Goal: Task Accomplishment & Management: Use online tool/utility

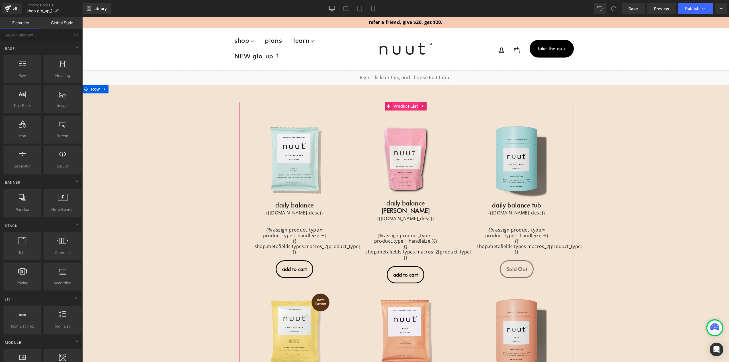
click at [399, 105] on span "Product List" at bounding box center [405, 106] width 27 height 9
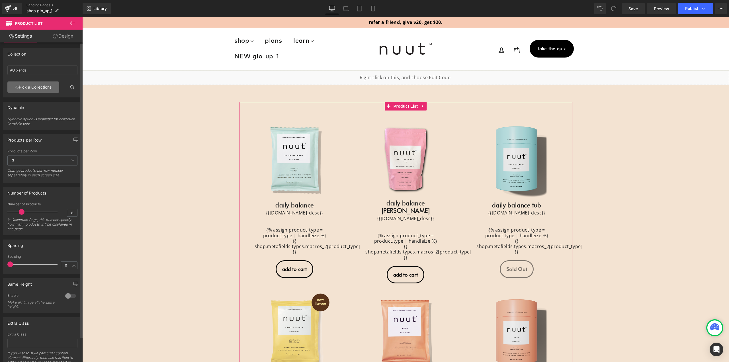
click at [38, 87] on link "Pick a Collections" at bounding box center [33, 86] width 52 height 11
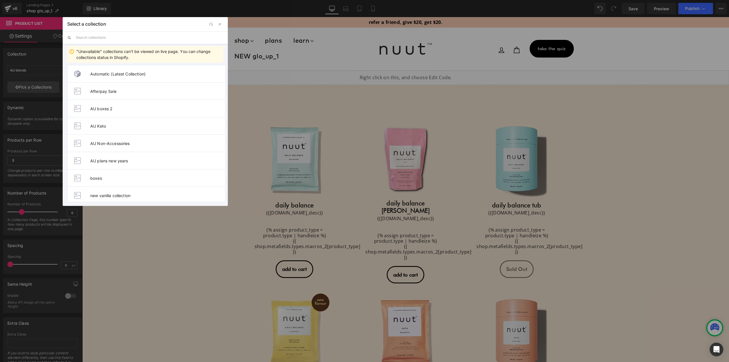
click at [95, 37] on input "text" at bounding box center [149, 37] width 147 height 13
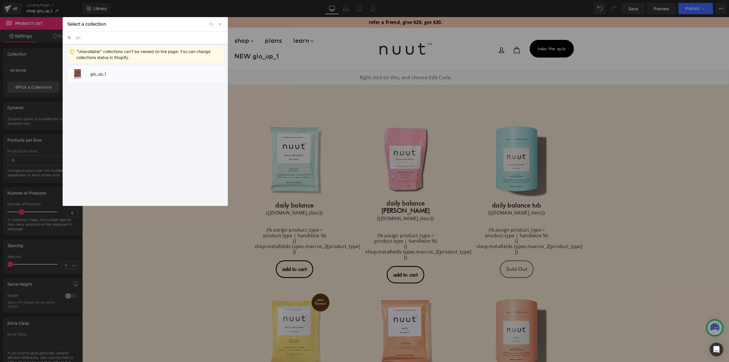
type input "glo"
click at [101, 71] on span "glo_up_1" at bounding box center [157, 73] width 135 height 5
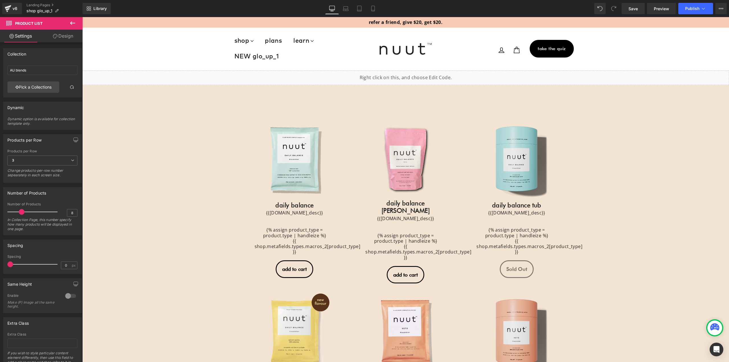
type input "glo_up_1"
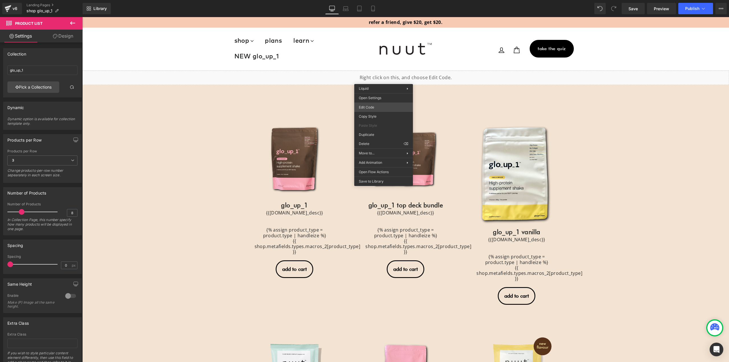
click at [380, 0] on div "Product List You are previewing how the will restyle your page. You can not edi…" at bounding box center [364, 0] width 729 height 0
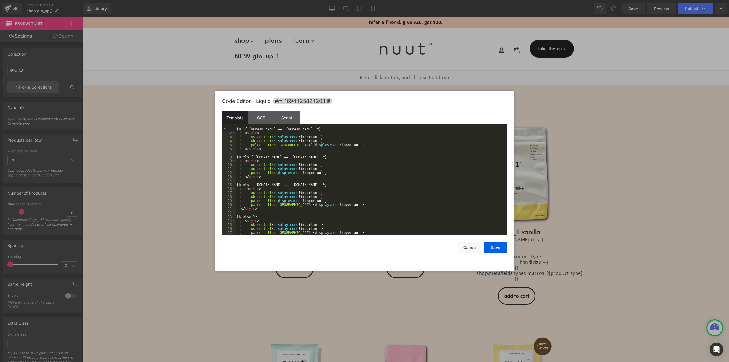
click at [128, 163] on div at bounding box center [364, 181] width 729 height 362
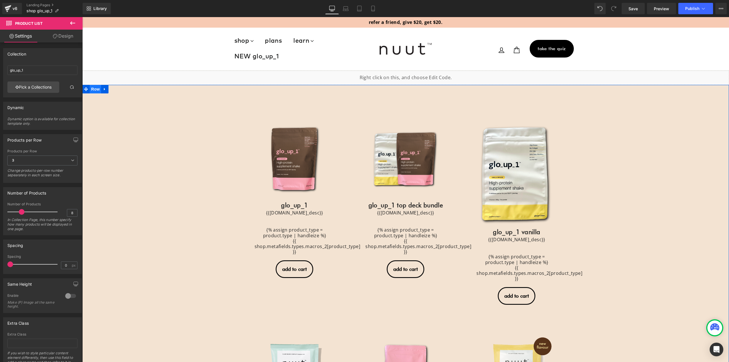
click at [95, 91] on span "Row" at bounding box center [95, 89] width 11 height 9
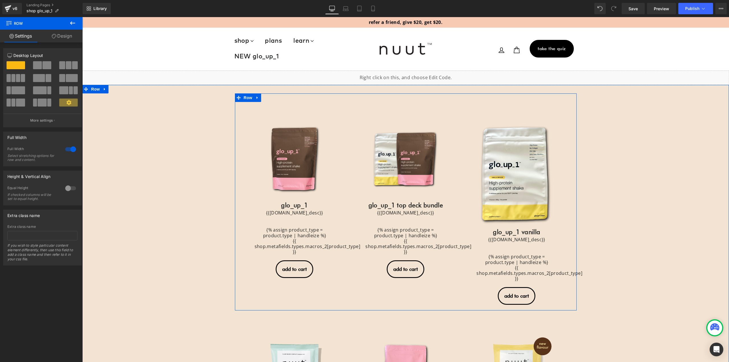
click at [301, 96] on div "Sale Off (P) Image glo_up_1" at bounding box center [406, 201] width 342 height 217
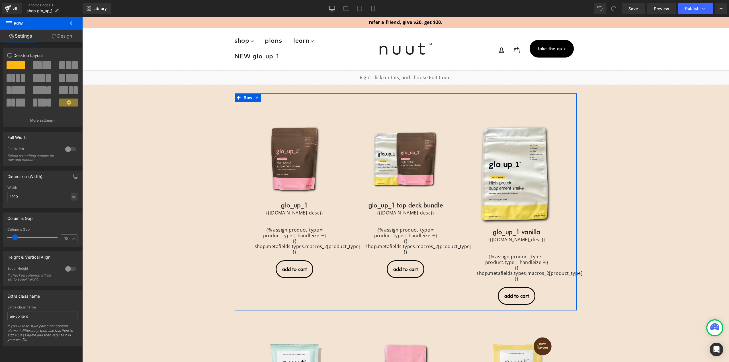
drag, startPoint x: 26, startPoint y: 315, endPoint x: 3, endPoint y: 302, distance: 26.9
click at [0, 307] on div "Extra class name au-content Extra class name au-content If you wish to style pa…" at bounding box center [42, 316] width 85 height 60
click at [403, 106] on span "Product List" at bounding box center [405, 106] width 27 height 9
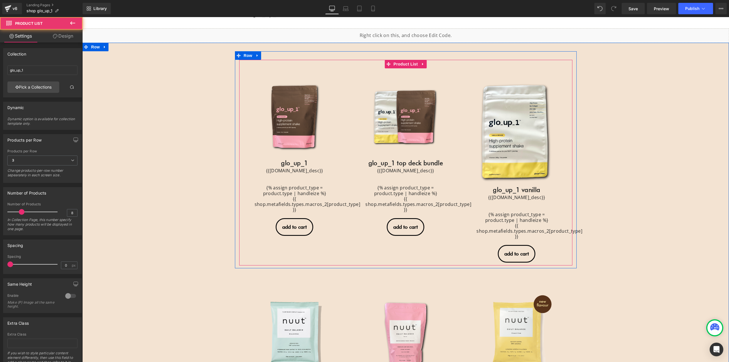
scroll to position [57, 0]
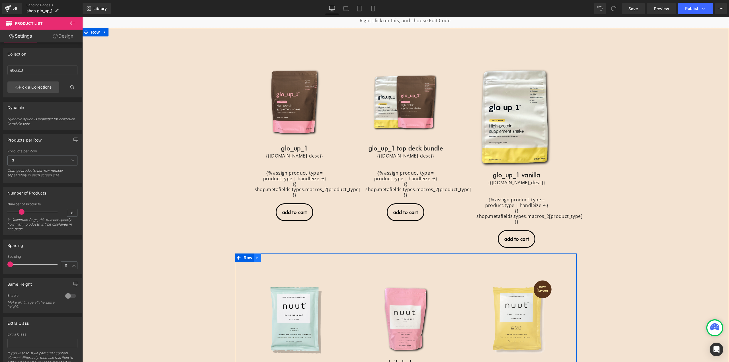
click at [255, 259] on icon at bounding box center [257, 257] width 4 height 4
click at [272, 258] on link at bounding box center [271, 257] width 7 height 9
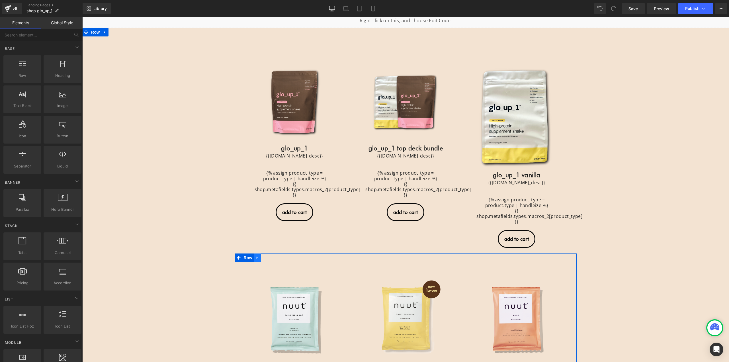
click at [255, 258] on icon at bounding box center [257, 257] width 4 height 4
click at [271, 259] on icon at bounding box center [272, 258] width 4 height 4
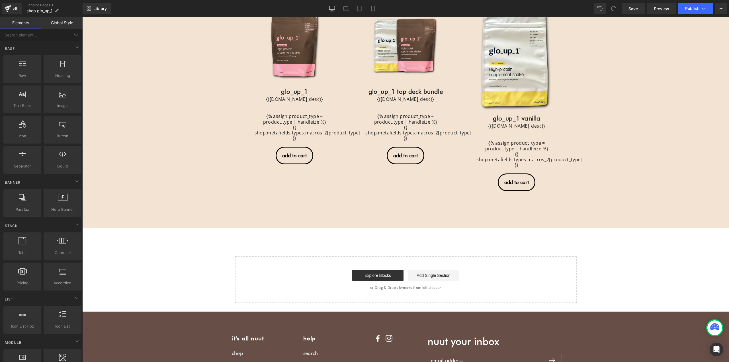
scroll to position [0, 0]
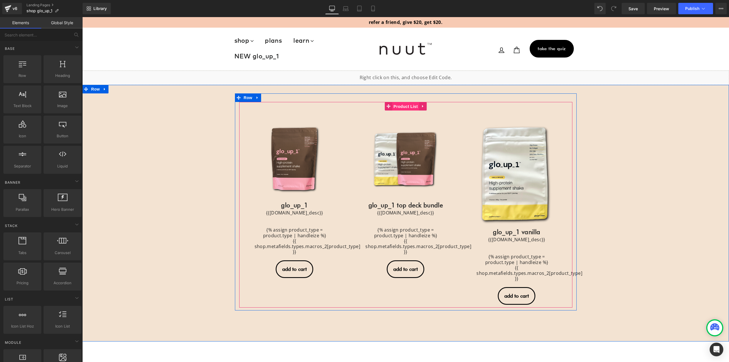
click at [407, 106] on span "Product List" at bounding box center [405, 106] width 27 height 9
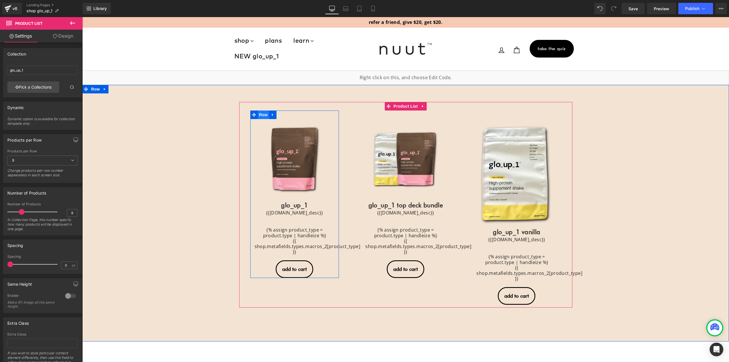
click at [264, 114] on span "Row" at bounding box center [263, 114] width 11 height 9
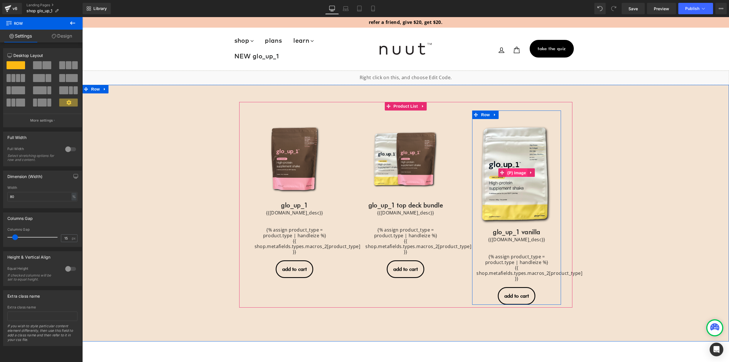
click at [515, 171] on span "(P) Image" at bounding box center [517, 173] width 22 height 9
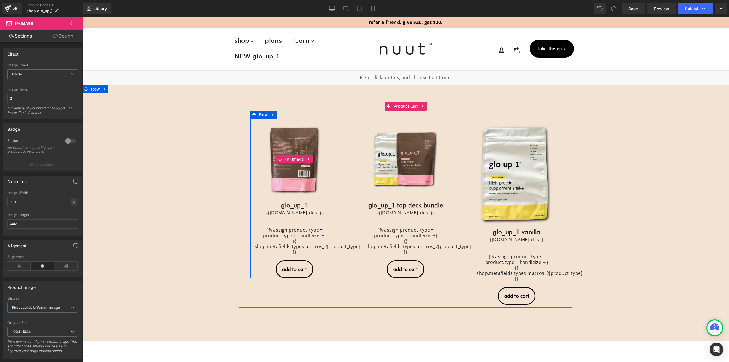
click at [302, 154] on img at bounding box center [294, 159] width 80 height 80
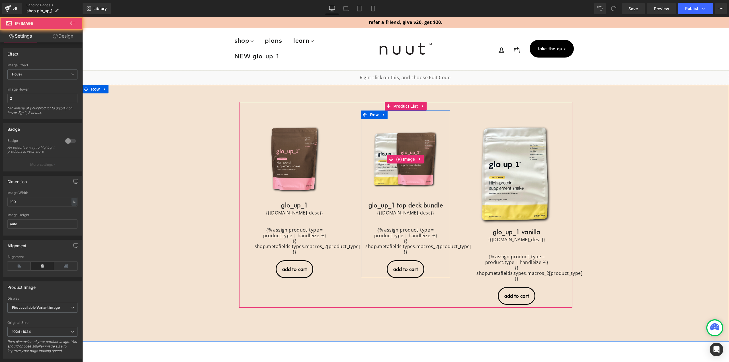
click at [412, 154] on img at bounding box center [405, 159] width 80 height 80
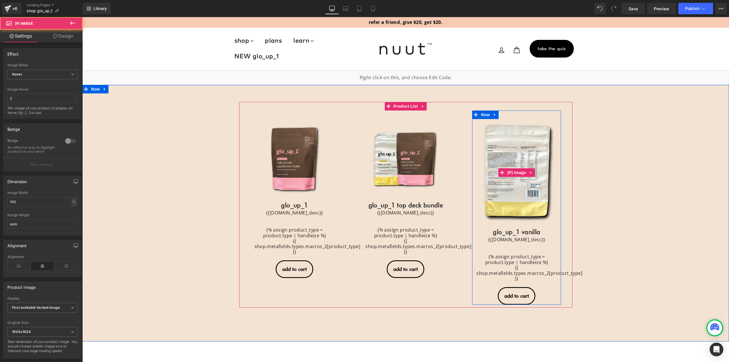
click at [507, 155] on link "Sale Off" at bounding box center [516, 172] width 80 height 107
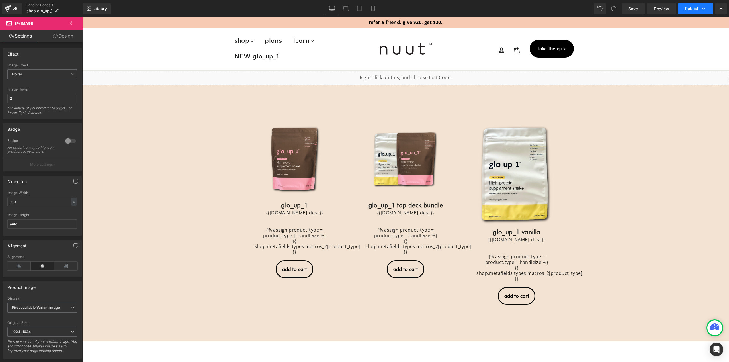
click at [708, 11] on button "Publish" at bounding box center [695, 8] width 35 height 11
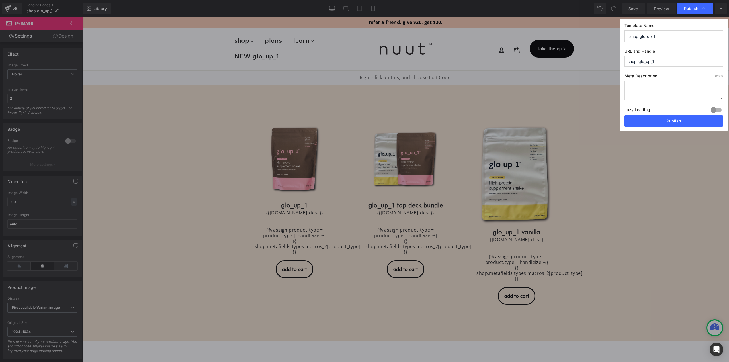
click at [670, 70] on div "Template Name shop glo_up_1 URL and Handle shop-glo_up_1 Meta Description 0 /32…" at bounding box center [674, 75] width 108 height 113
click at [688, 122] on button "Publish" at bounding box center [673, 120] width 99 height 11
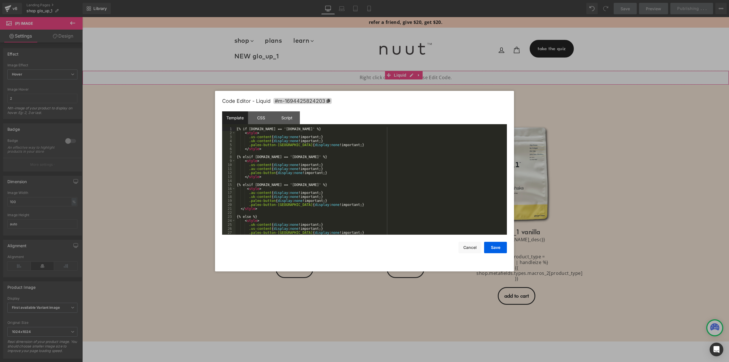
click at [282, 0] on div "(P) Image You are previewing how the will restyle your page. You can not edit E…" at bounding box center [364, 0] width 729 height 0
drag, startPoint x: 333, startPoint y: 146, endPoint x: 233, endPoint y: 138, distance: 100.8
click at [231, 138] on pre "1 2 3 4 5 6 7 8 9 10 11 12 13 14 15 16 17 18 19 20 21 22 23 24 25 26 27 28 {% i…" at bounding box center [364, 181] width 285 height 108
click at [271, 145] on div "{% if request.host == 'nuut.com.au' %} < style > .us-content { display : none !…" at bounding box center [369, 181] width 269 height 108
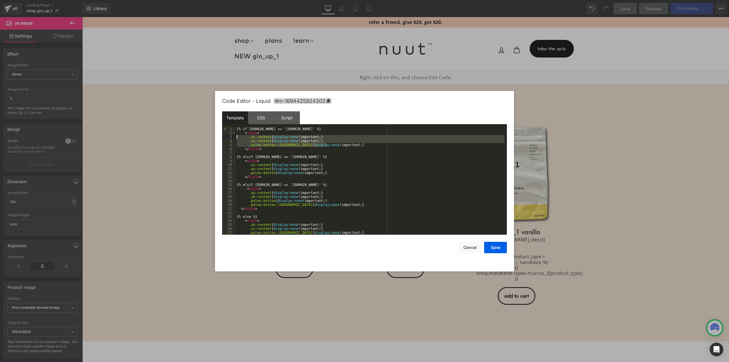
drag, startPoint x: 333, startPoint y: 145, endPoint x: 230, endPoint y: 136, distance: 103.0
click at [230, 136] on pre "1 2 3 4 5 6 7 8 9 10 11 12 13 14 15 16 17 18 19 20 21 22 23 24 25 26 27 28 {% i…" at bounding box center [364, 181] width 285 height 108
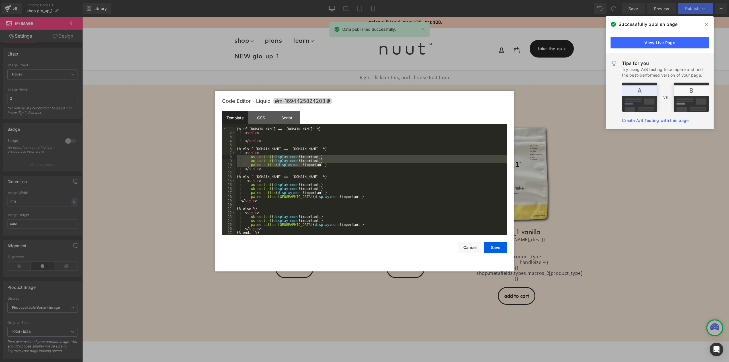
drag, startPoint x: 326, startPoint y: 165, endPoint x: 231, endPoint y: 157, distance: 95.4
click at [231, 157] on pre "1 2 3 4 5 6 7 8 9 10 11 12 13 14 15 16 17 18 19 20 21 22 23 24 25 26 27 {% if r…" at bounding box center [364, 181] width 285 height 108
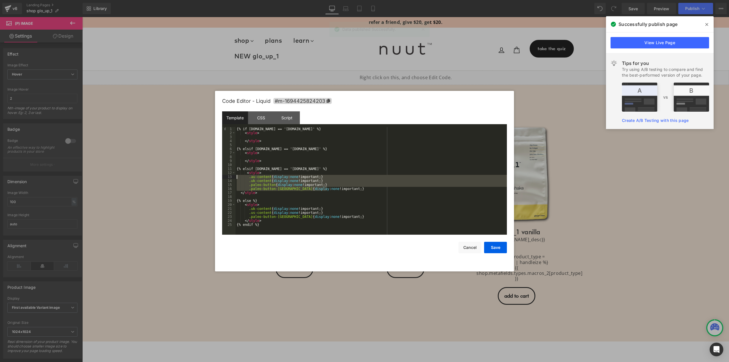
drag, startPoint x: 336, startPoint y: 188, endPoint x: 224, endPoint y: 178, distance: 112.3
click at [224, 178] on pre "1 2 3 4 5 6 7 8 9 10 11 12 13 14 15 16 17 18 19 20 21 22 23 24 25 {% if request…" at bounding box center [364, 181] width 285 height 108
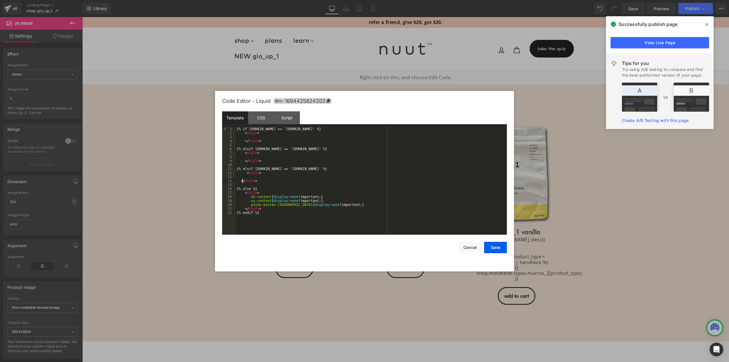
click at [241, 181] on div "{% if request.host == 'nuut.com.au' %} < style > </ style > {% elsif request.ho…" at bounding box center [370, 185] width 271 height 116
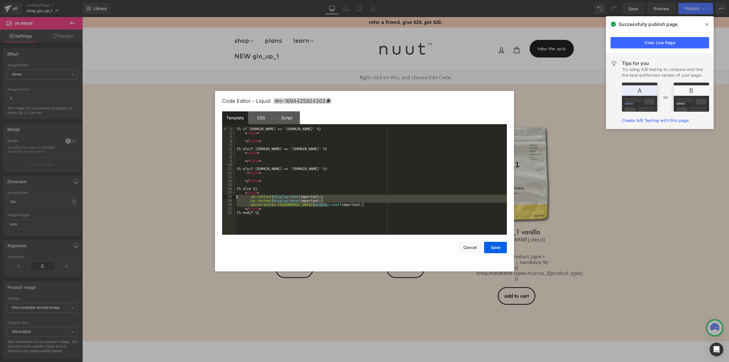
drag, startPoint x: 331, startPoint y: 205, endPoint x: 227, endPoint y: 196, distance: 104.3
click at [227, 196] on pre "1 2 3 4 5 6 7 8 9 10 11 12 13 14 15 16 17 18 19 20 21 22 {% if request.host == …" at bounding box center [364, 181] width 285 height 108
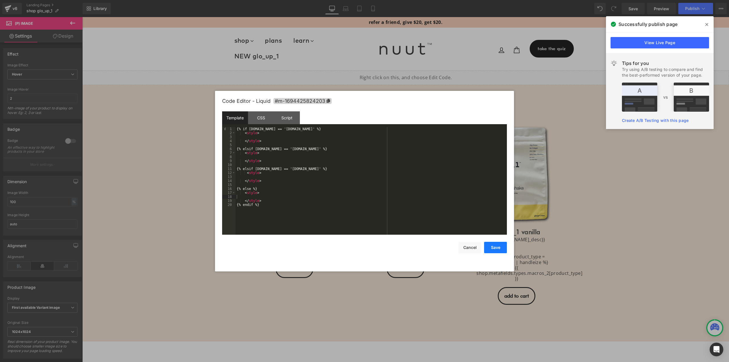
click at [490, 249] on button "Save" at bounding box center [495, 247] width 23 height 11
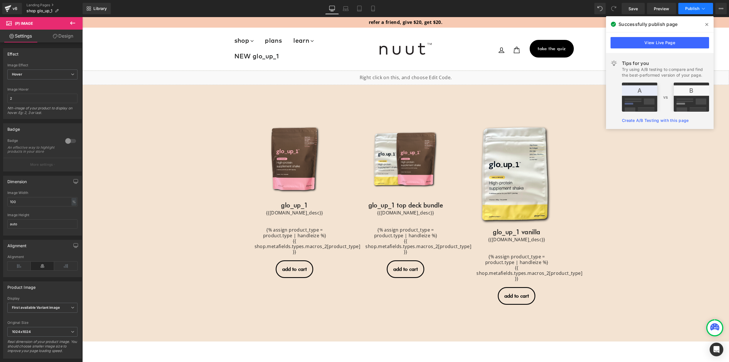
click at [700, 13] on button "Publish" at bounding box center [695, 8] width 35 height 11
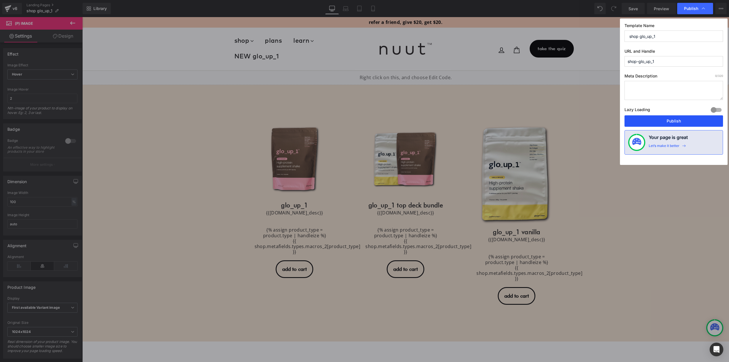
click at [659, 118] on button "Publish" at bounding box center [673, 120] width 99 height 11
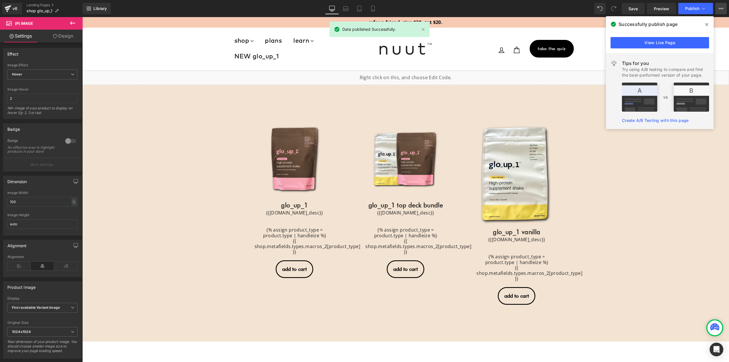
click at [720, 11] on button "View Live Page View with current Template Save Template to Library Schedule Pub…" at bounding box center [720, 8] width 11 height 11
click at [549, 13] on div "Library Desktop Desktop Laptop Tablet Mobile Save Preview Publish Scheduled Vie…" at bounding box center [406, 8] width 646 height 11
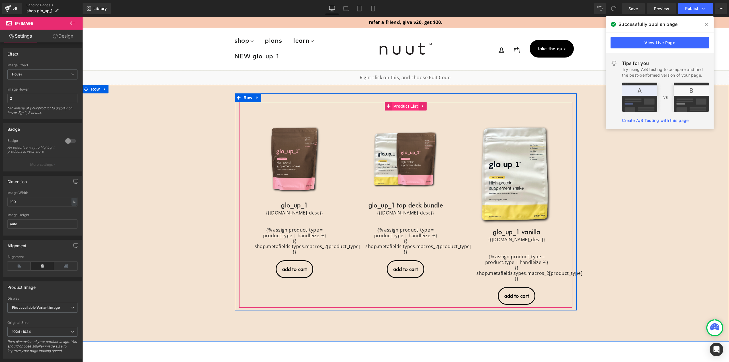
click at [401, 106] on span "Product List" at bounding box center [405, 106] width 27 height 9
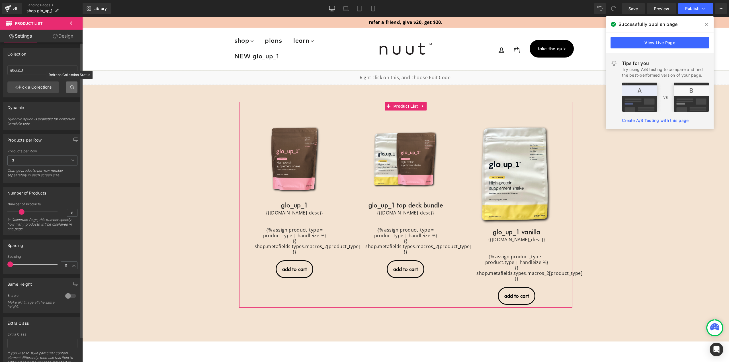
click at [66, 86] on link at bounding box center [71, 86] width 11 height 11
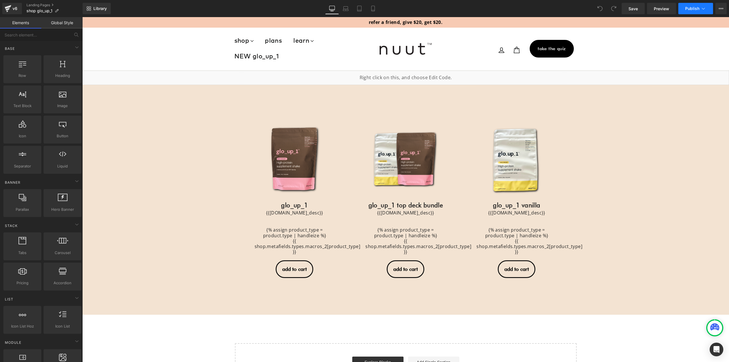
click at [687, 7] on span "Publish" at bounding box center [692, 8] width 14 height 5
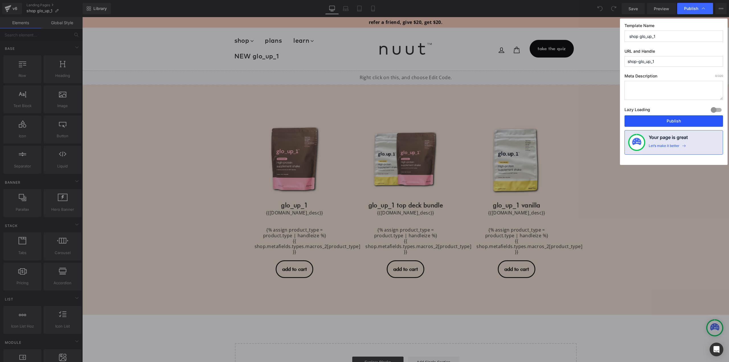
click at [677, 124] on button "Publish" at bounding box center [673, 120] width 99 height 11
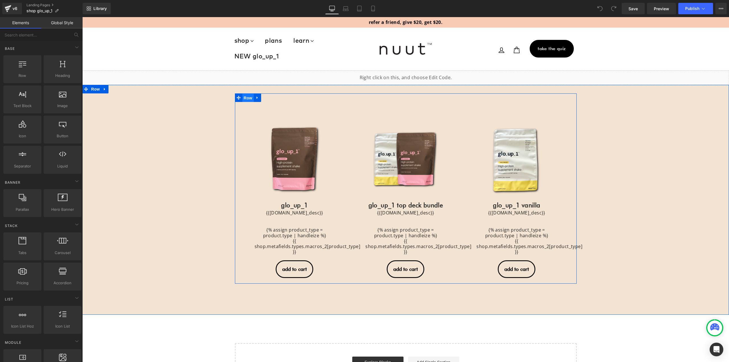
click at [244, 96] on span "Row" at bounding box center [247, 98] width 11 height 9
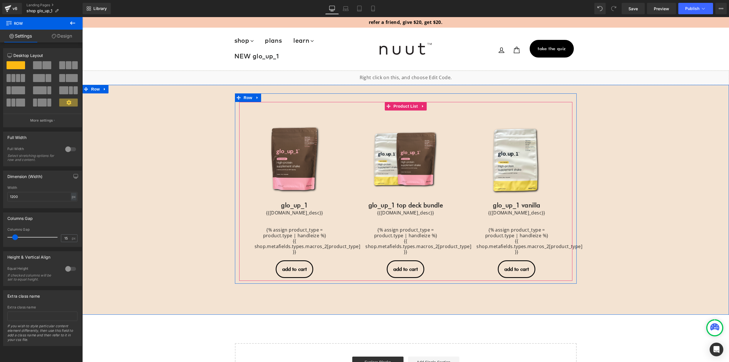
click at [370, 109] on div "Sale Off (P) Image (P) Title" at bounding box center [405, 191] width 333 height 179
click at [395, 106] on span "Product List" at bounding box center [405, 106] width 27 height 9
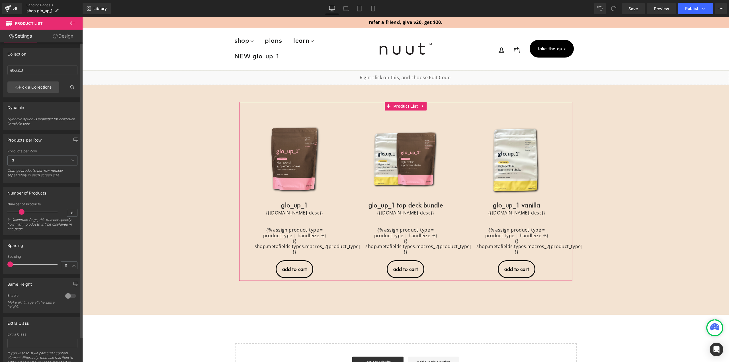
click at [63, 85] on div "glo_up_1 glo_up_1 Pick a Collections" at bounding box center [42, 80] width 78 height 34
click at [67, 87] on link at bounding box center [71, 86] width 11 height 11
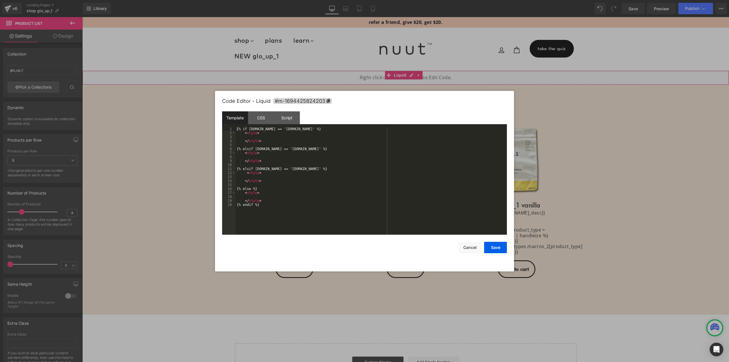
click at [345, 0] on div "Product List You are previewing how the will restyle your page. You can not edi…" at bounding box center [364, 0] width 729 height 0
click at [287, 186] on div "{% if request.host == 'nuut.com.au' %} < style > </ style > {% elsif request.ho…" at bounding box center [370, 185] width 271 height 116
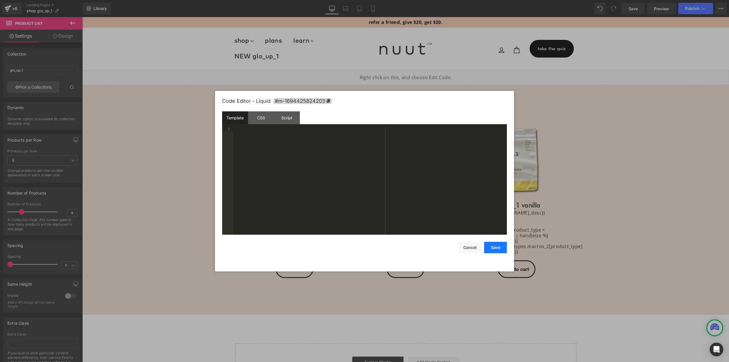
click at [497, 249] on button "Save" at bounding box center [495, 247] width 23 height 11
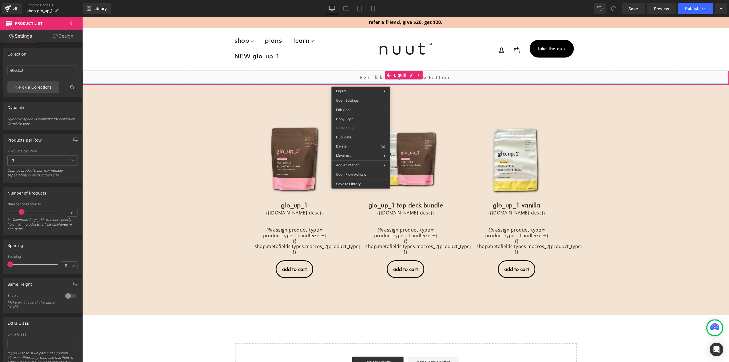
click at [358, 84] on div "Liquid" at bounding box center [405, 78] width 647 height 14
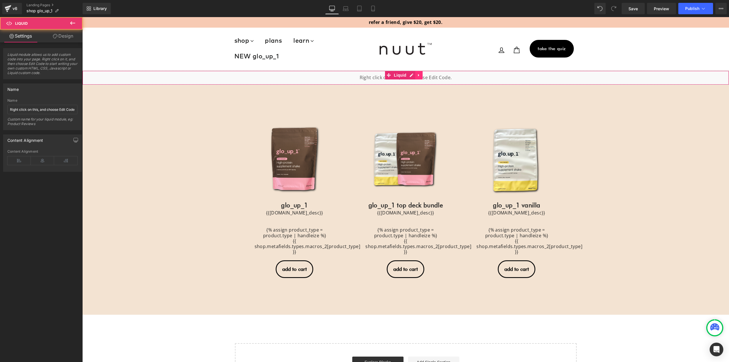
click at [419, 75] on icon at bounding box center [419, 75] width 4 height 4
click at [423, 75] on icon at bounding box center [423, 75] width 4 height 4
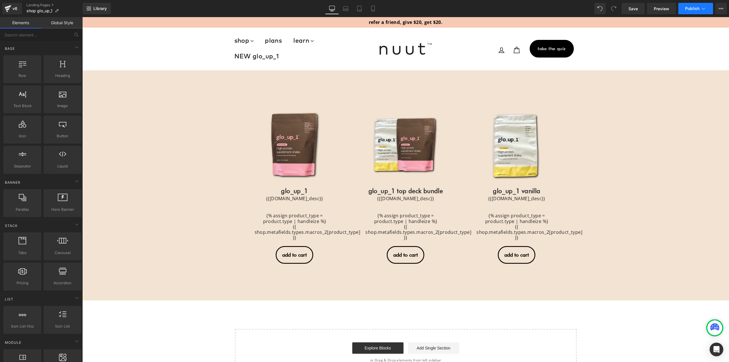
click at [692, 9] on span "Publish" at bounding box center [692, 8] width 14 height 5
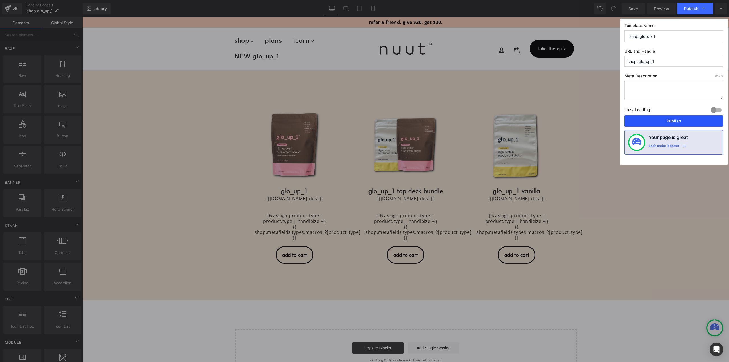
click at [670, 120] on button "Publish" at bounding box center [673, 120] width 99 height 11
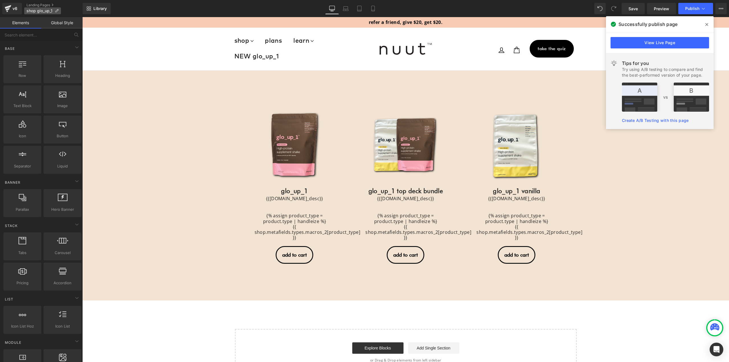
click at [41, 11] on span "shop glo_up_1" at bounding box center [39, 11] width 26 height 5
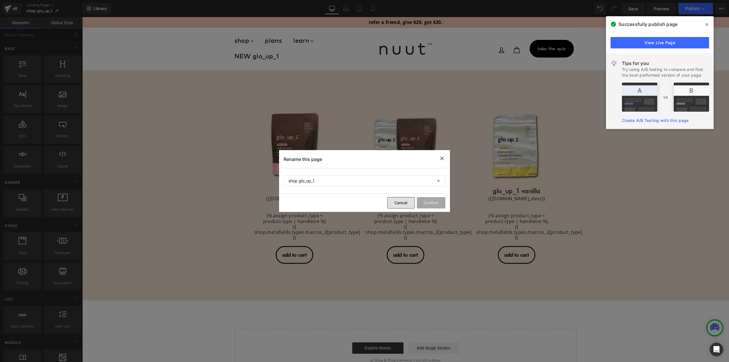
click at [399, 201] on button "Cancel" at bounding box center [400, 202] width 27 height 11
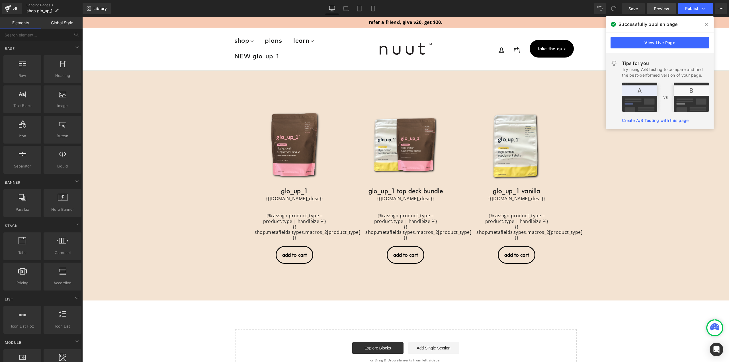
click at [664, 12] on link "Preview" at bounding box center [661, 8] width 29 height 11
click at [635, 41] on link "View Live Page" at bounding box center [659, 42] width 99 height 11
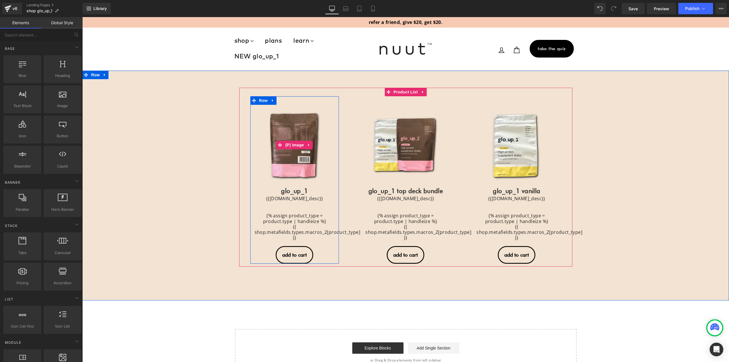
click at [307, 131] on link "Sale Off" at bounding box center [295, 145] width 80 height 80
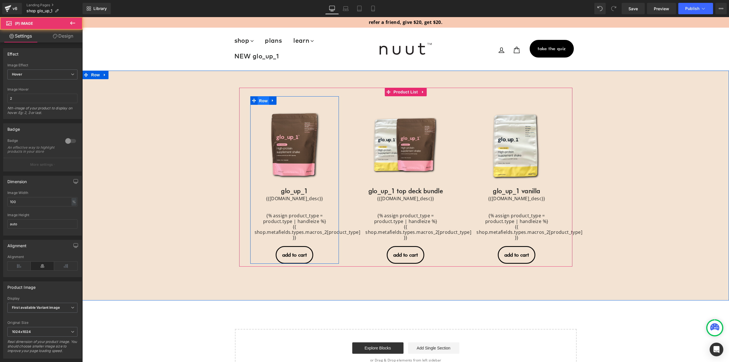
click at [258, 100] on span "Row" at bounding box center [263, 101] width 11 height 9
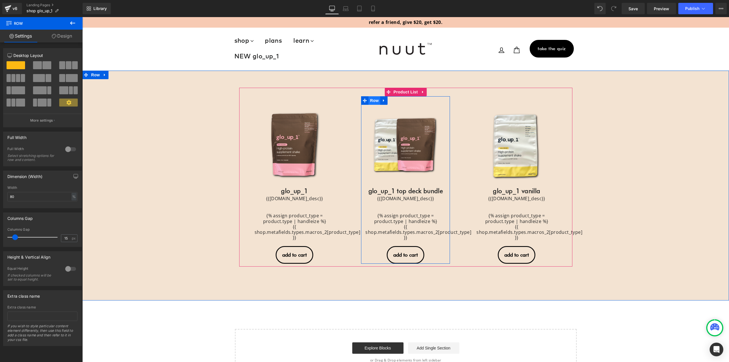
click at [369, 102] on span "Row" at bounding box center [373, 100] width 11 height 9
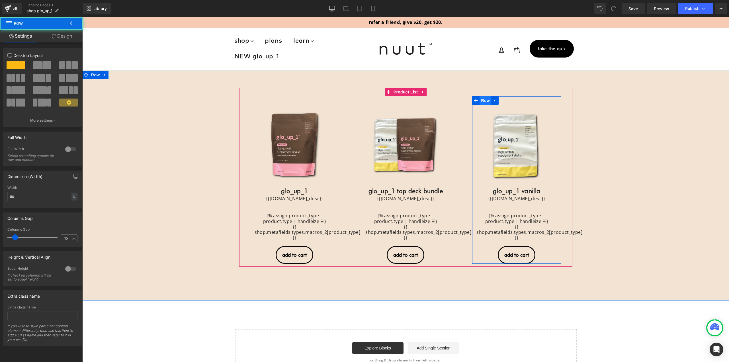
click at [487, 102] on span "Row" at bounding box center [484, 100] width 11 height 9
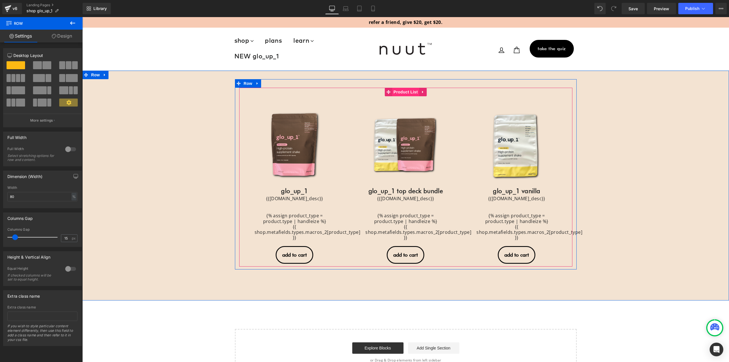
click at [399, 90] on span "Product List" at bounding box center [405, 92] width 27 height 9
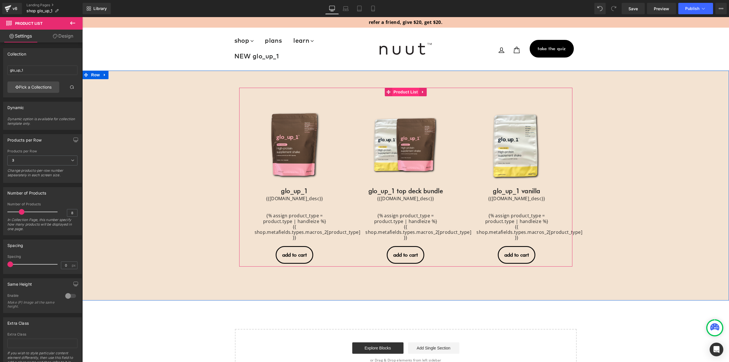
click at [396, 94] on span "Product List" at bounding box center [405, 92] width 27 height 9
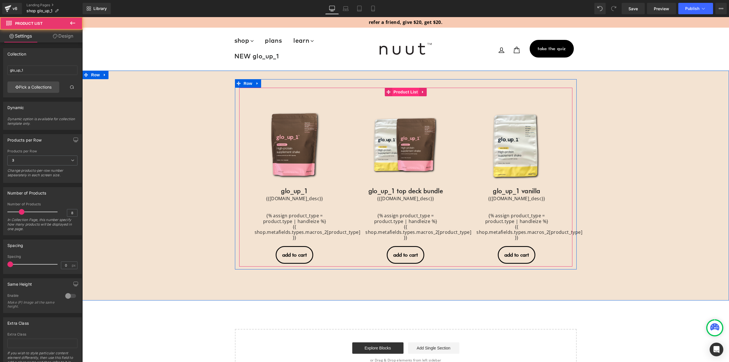
click at [397, 92] on span "Product List" at bounding box center [405, 92] width 27 height 9
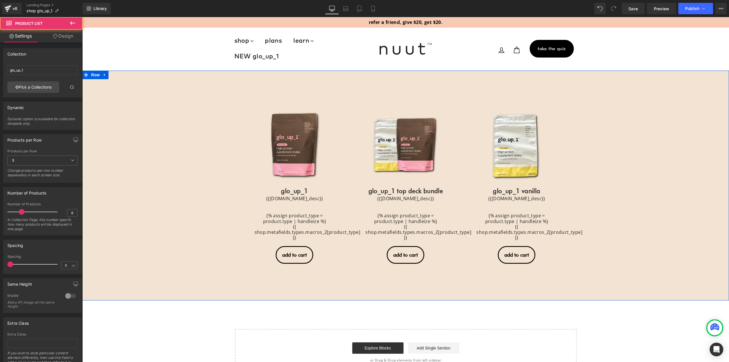
click at [82, 17] on div at bounding box center [82, 17] width 0 height 0
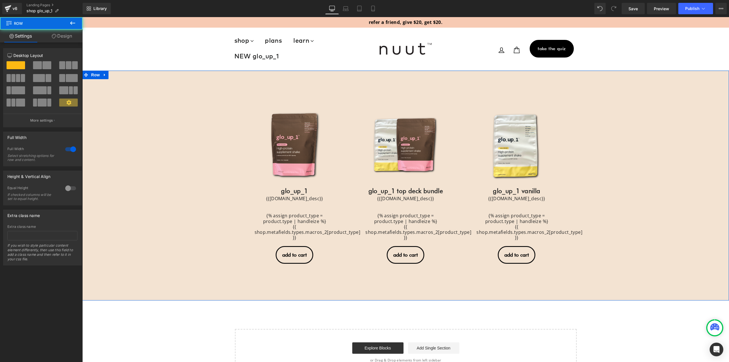
click at [124, 82] on div "Sale Off (P) Image" at bounding box center [405, 174] width 647 height 190
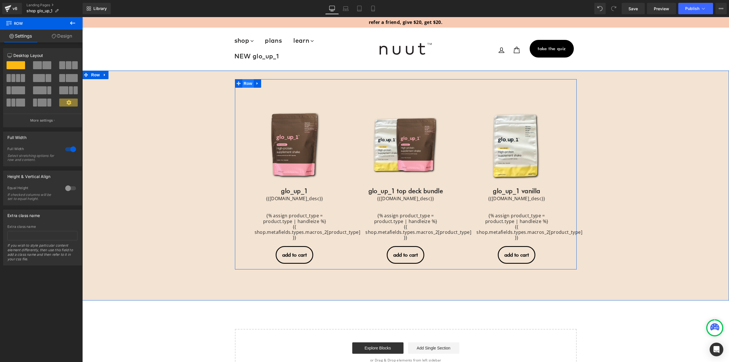
click at [244, 85] on span "Row" at bounding box center [247, 83] width 11 height 9
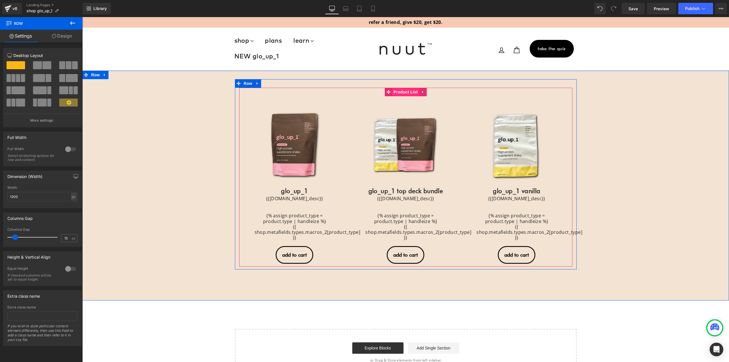
click at [398, 92] on span "Product List" at bounding box center [405, 92] width 27 height 9
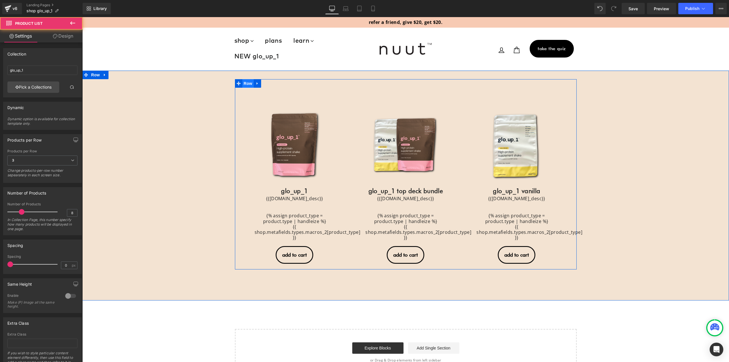
click at [246, 85] on span "Row" at bounding box center [247, 83] width 11 height 9
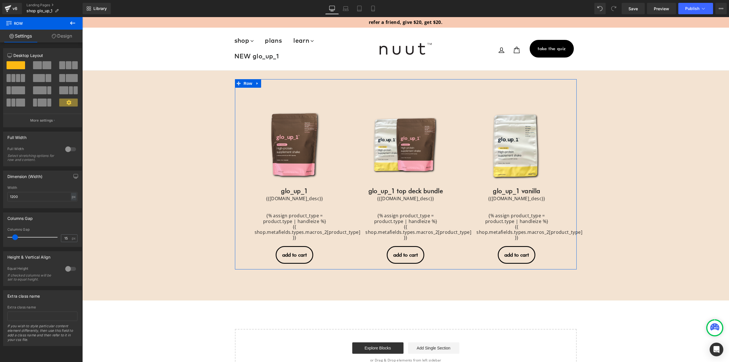
click at [69, 151] on div at bounding box center [71, 149] width 14 height 9
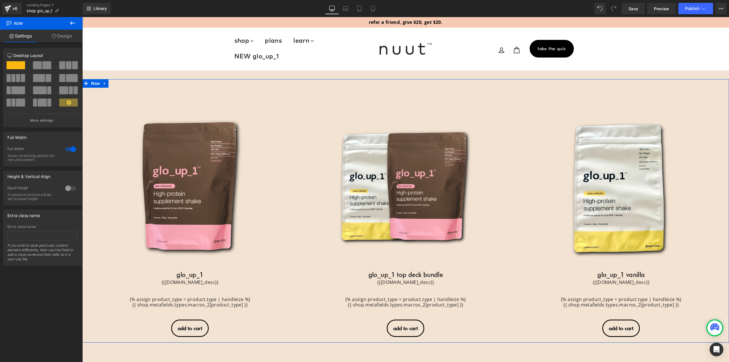
click at [69, 150] on div at bounding box center [71, 149] width 14 height 9
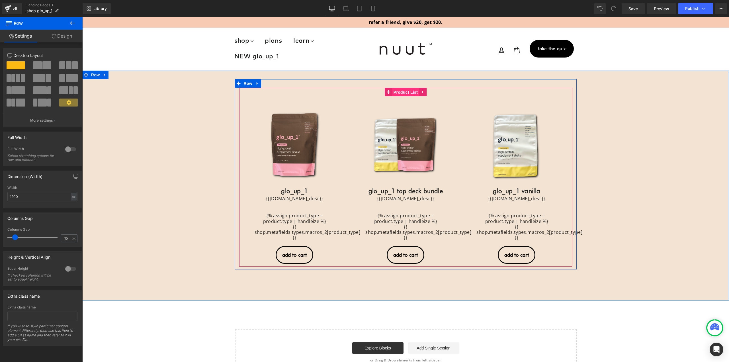
click at [396, 94] on span "Product List" at bounding box center [405, 92] width 27 height 9
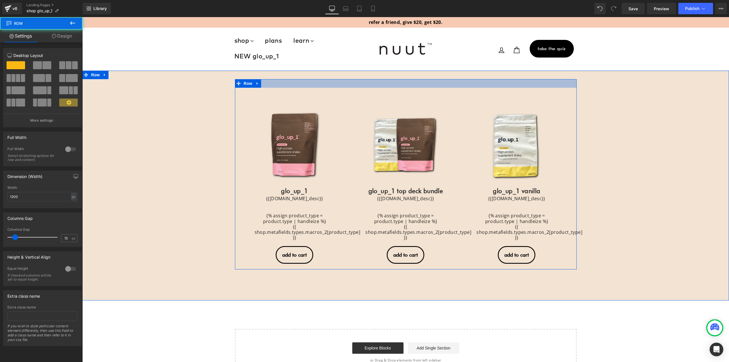
click at [390, 87] on div at bounding box center [406, 83] width 342 height 9
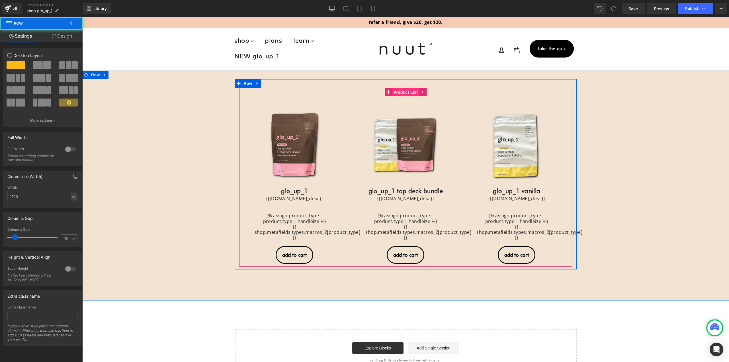
click at [398, 92] on span "Product List" at bounding box center [405, 92] width 27 height 9
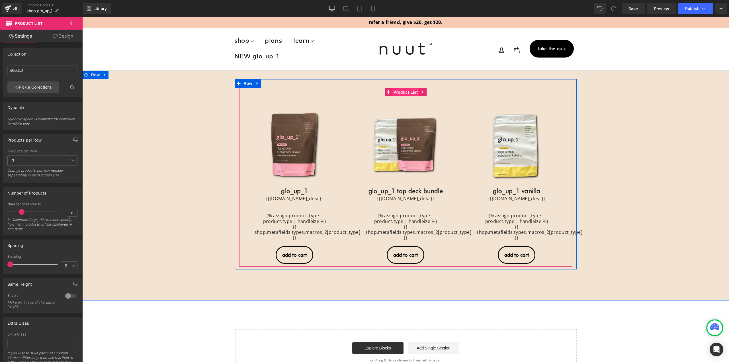
click at [396, 95] on span "Product List" at bounding box center [405, 92] width 27 height 9
click at [398, 94] on span "Product List" at bounding box center [405, 92] width 27 height 9
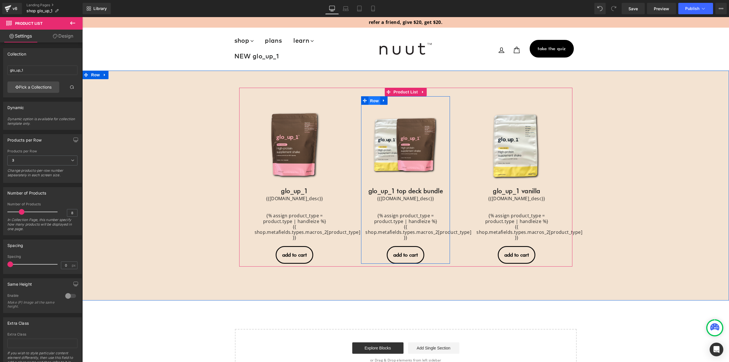
click at [376, 102] on span "Row" at bounding box center [373, 101] width 11 height 9
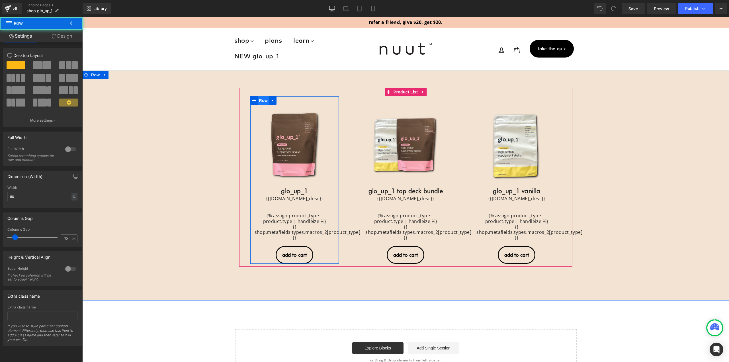
click at [263, 101] on span "Row" at bounding box center [263, 100] width 11 height 9
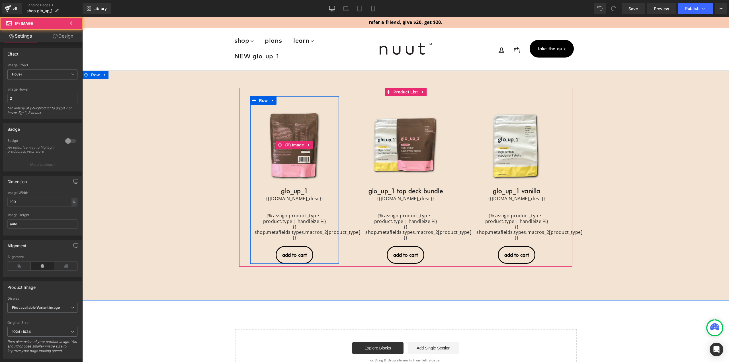
click at [284, 133] on link "Sale Off" at bounding box center [295, 145] width 80 height 80
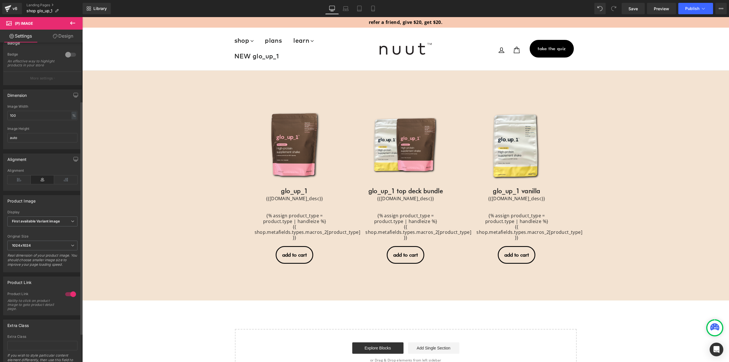
scroll to position [120, 0]
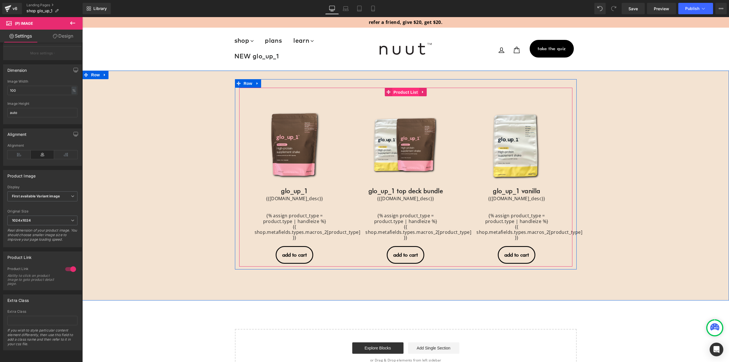
click at [409, 91] on span "Product List" at bounding box center [405, 92] width 27 height 9
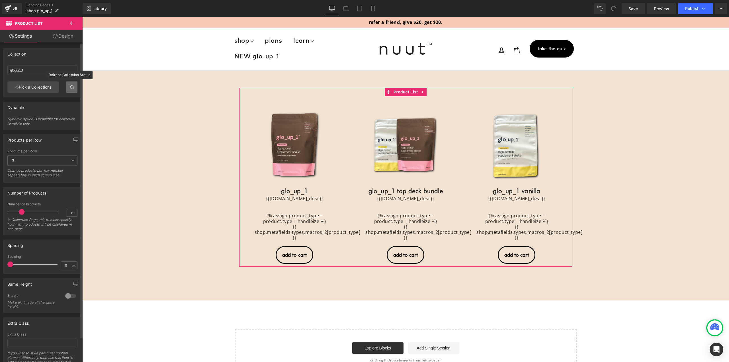
click at [66, 89] on link at bounding box center [71, 86] width 11 height 11
click at [34, 87] on link "Pick a Collections" at bounding box center [33, 86] width 52 height 11
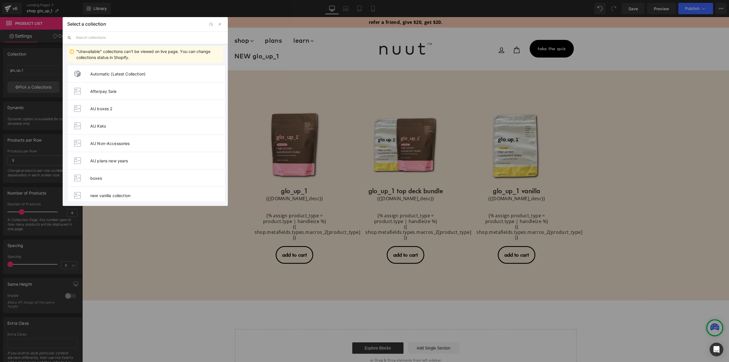
click at [104, 35] on input "text" at bounding box center [149, 37] width 147 height 13
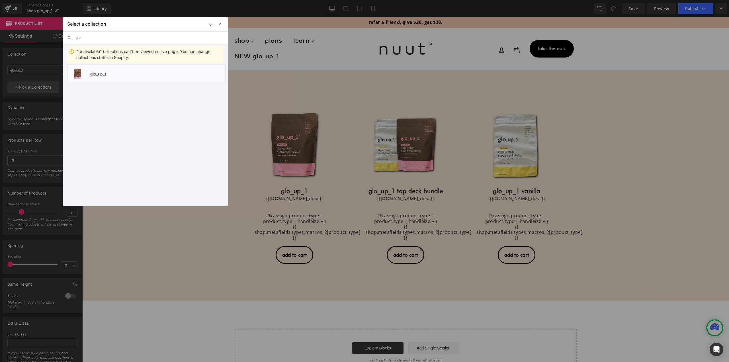
type input "glo"
click at [89, 75] on li "glo_up_1" at bounding box center [146, 73] width 158 height 17
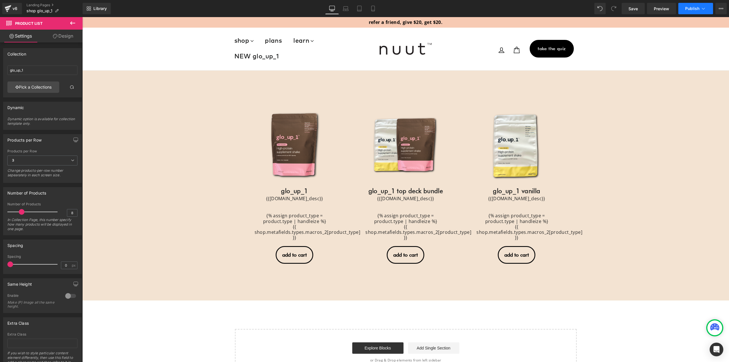
click at [695, 13] on button "Publish" at bounding box center [695, 8] width 35 height 11
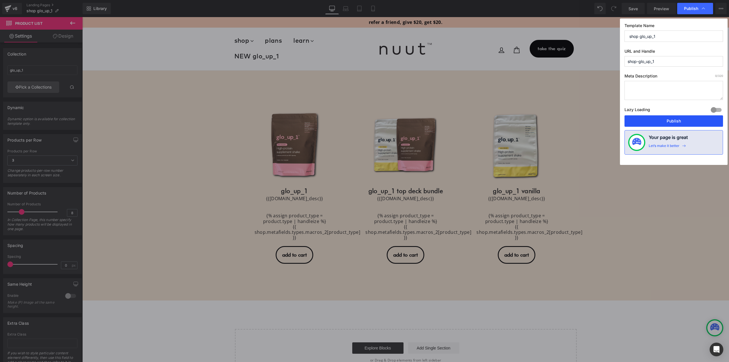
click at [671, 124] on button "Publish" at bounding box center [673, 120] width 99 height 11
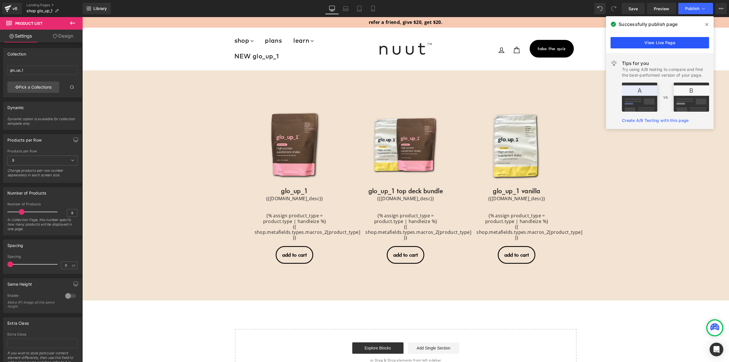
click at [663, 44] on link "View Live Page" at bounding box center [659, 42] width 99 height 11
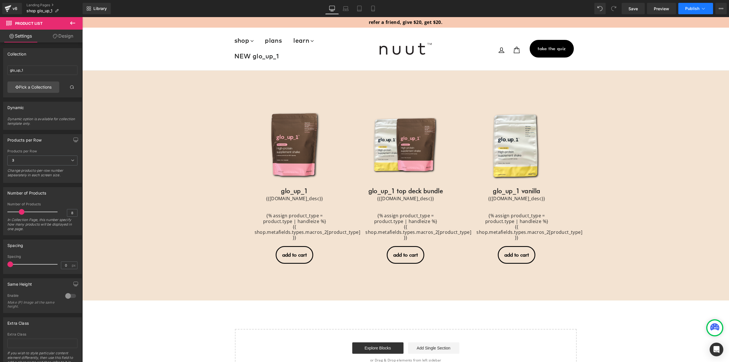
click at [698, 8] on span "Publish" at bounding box center [692, 8] width 14 height 5
click at [721, 11] on icon at bounding box center [721, 8] width 5 height 5
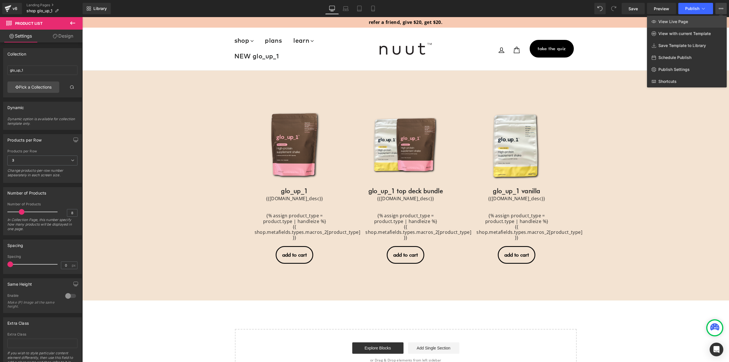
click at [694, 22] on link "View Live Page" at bounding box center [687, 22] width 80 height 12
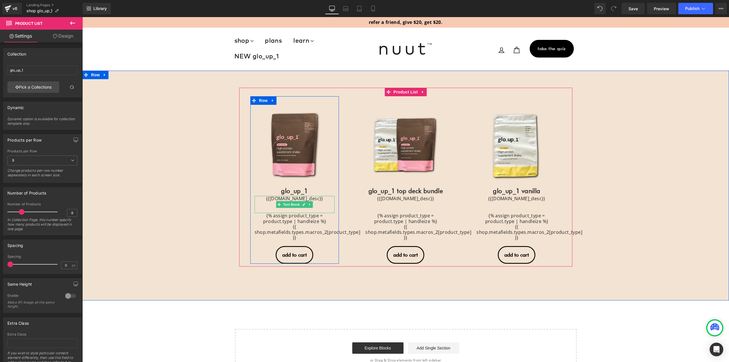
click at [312, 199] on center "{{product.metafields.accentuate.shop_desc}}" at bounding box center [295, 198] width 80 height 5
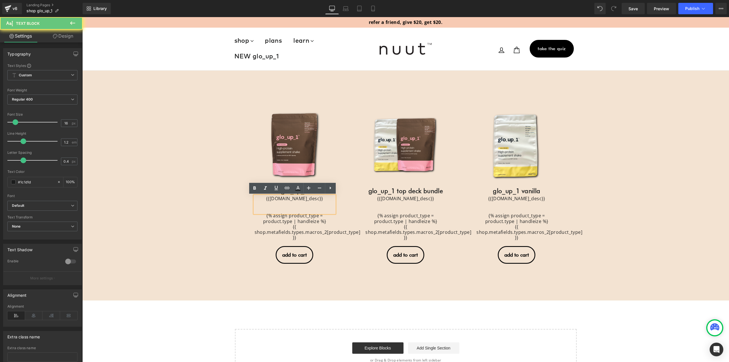
click at [313, 199] on center "{{product.metafields.accentuate.shop_desc}}" at bounding box center [295, 198] width 80 height 5
click at [317, 223] on center "{% assign product_type = product.type | handleize %}" at bounding box center [295, 218] width 80 height 11
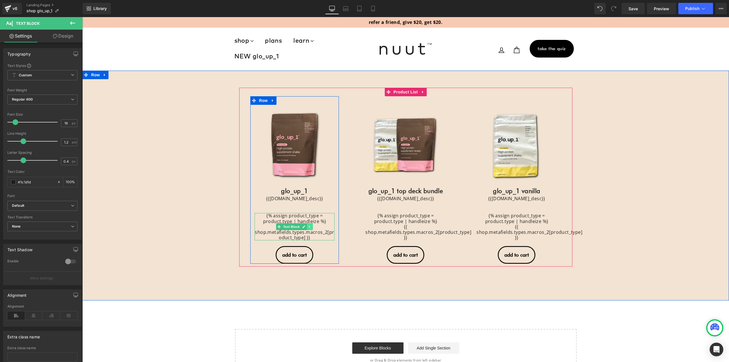
click at [309, 227] on link at bounding box center [310, 226] width 6 height 7
click at [312, 227] on link at bounding box center [313, 226] width 6 height 7
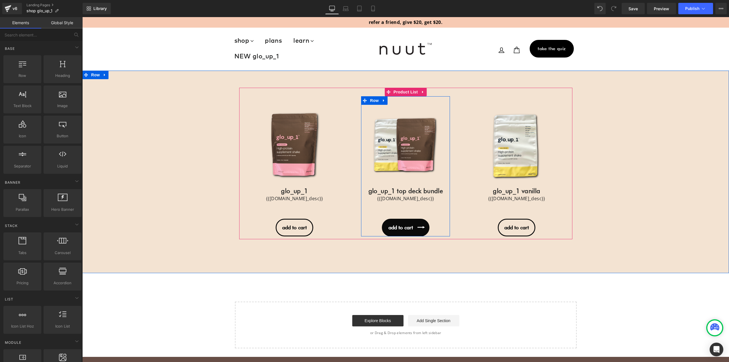
click at [421, 226] on icon at bounding box center [421, 227] width 3 height 3
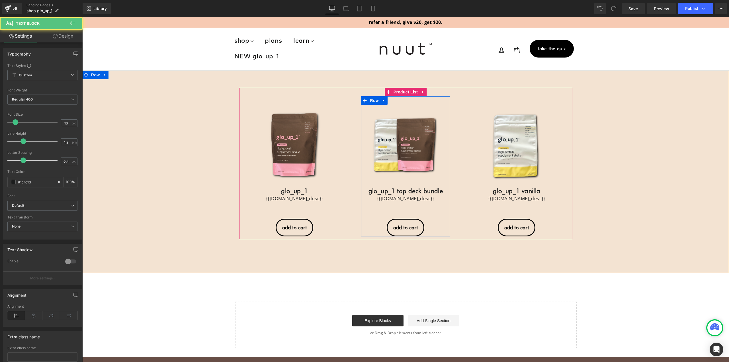
click at [422, 210] on div "{{product.metafields.accentuate.shop_desc}}" at bounding box center [405, 204] width 80 height 17
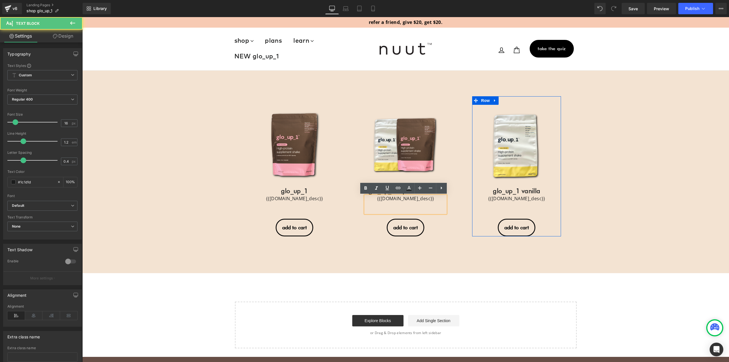
click at [472, 215] on div at bounding box center [472, 166] width 1 height 140
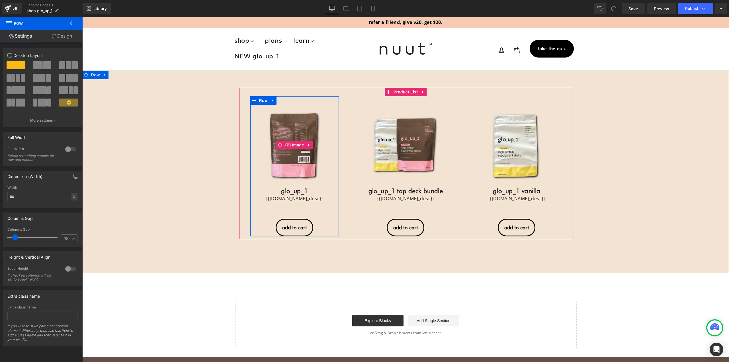
click at [289, 159] on img at bounding box center [295, 145] width 80 height 80
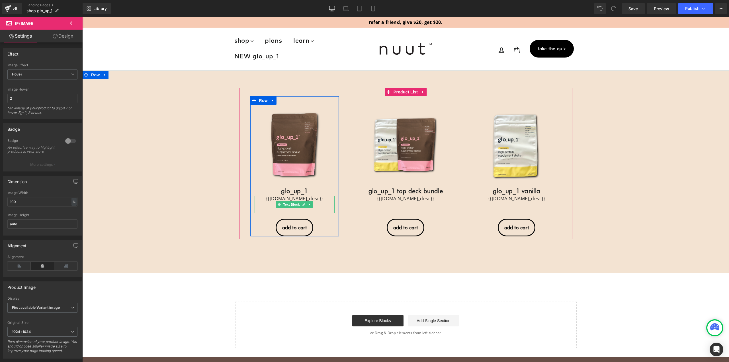
click at [292, 200] on center "{{product.metafields.accentuate.shop_desc}}" at bounding box center [295, 198] width 80 height 5
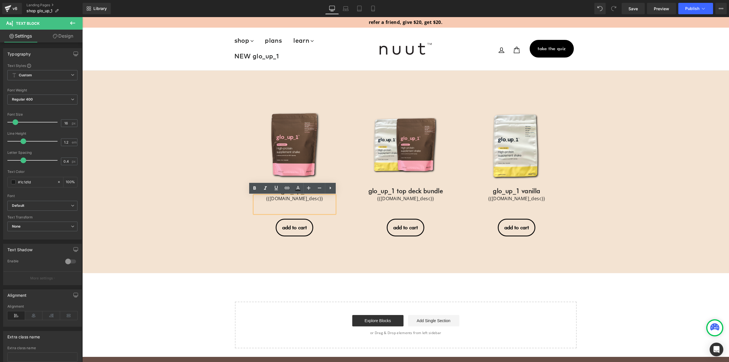
click at [184, 171] on div "Sale Off (P) Image" at bounding box center [405, 160] width 647 height 163
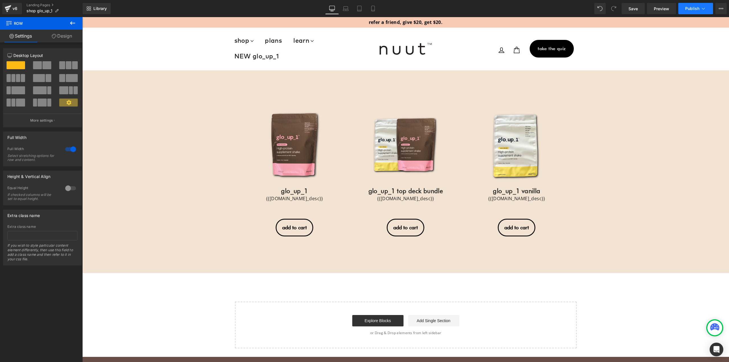
click at [698, 9] on span "Publish" at bounding box center [692, 8] width 14 height 5
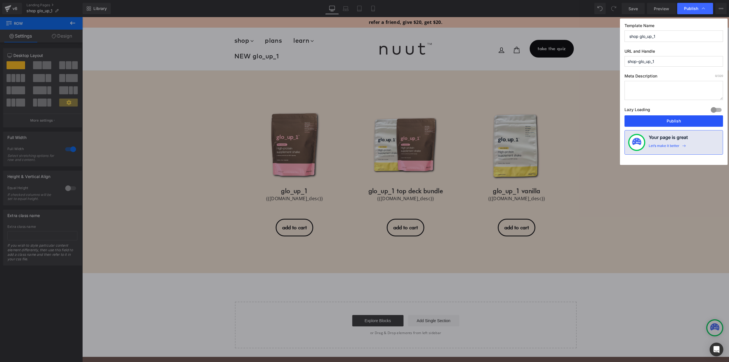
click at [672, 122] on button "Publish" at bounding box center [673, 120] width 99 height 11
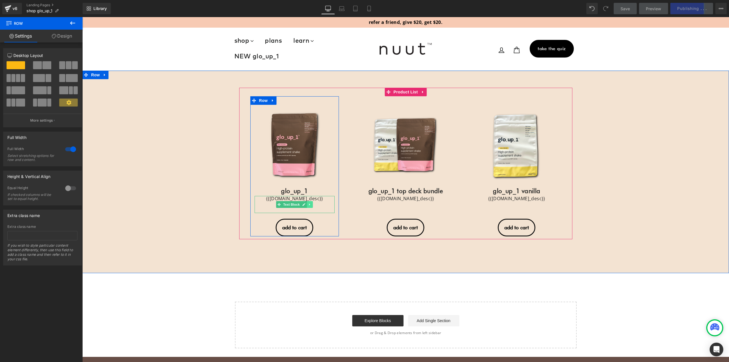
click at [308, 203] on icon at bounding box center [309, 204] width 3 height 3
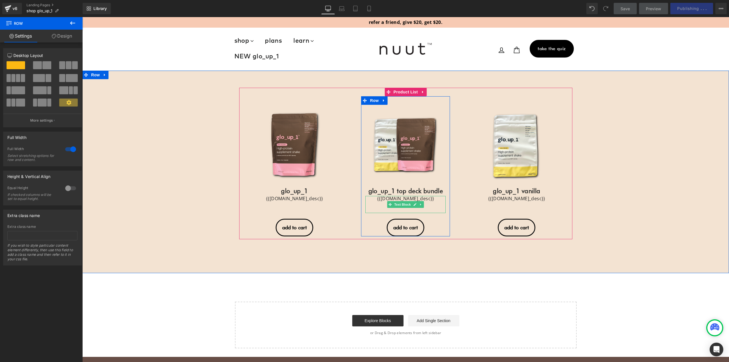
click at [430, 201] on center "{{product.metafields.accentuate.shop_desc}}" at bounding box center [405, 198] width 80 height 5
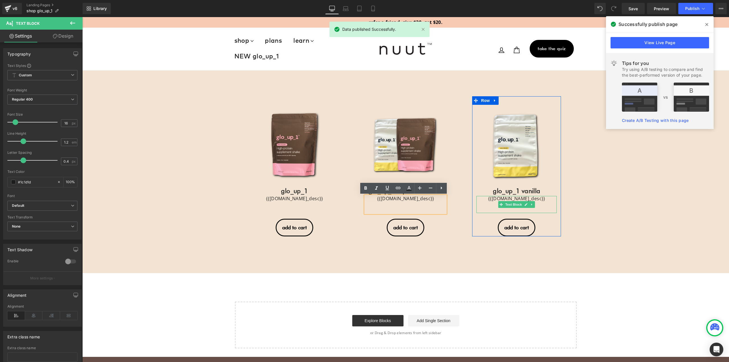
click at [518, 199] on center "{{product.metafields.accentuate.shop_desc}}" at bounding box center [516, 198] width 80 height 5
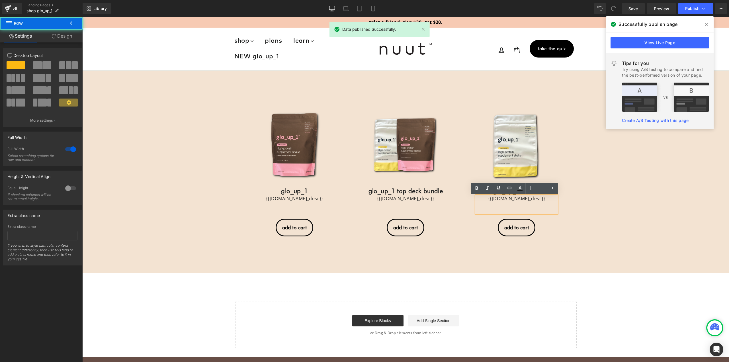
click at [205, 125] on div "Sale Off (P) Image" at bounding box center [405, 160] width 647 height 163
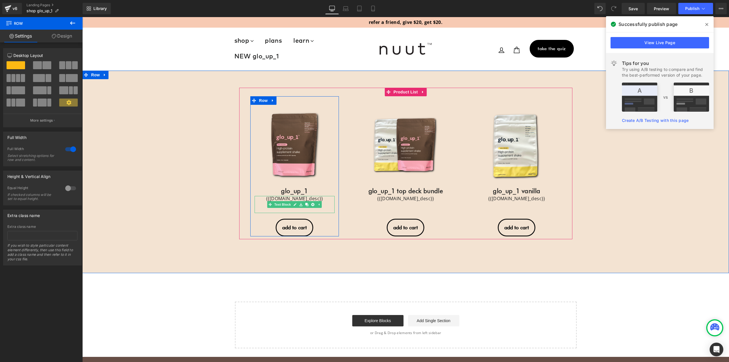
click at [278, 198] on center "{{product.metafields.accentuate.shop_desc}}" at bounding box center [295, 198] width 80 height 5
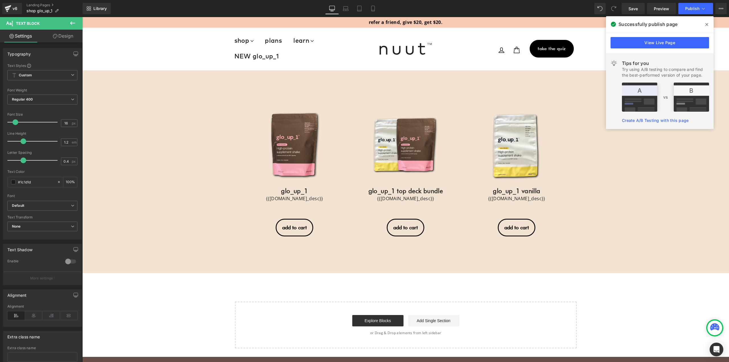
click at [65, 38] on link "Design" at bounding box center [62, 36] width 41 height 13
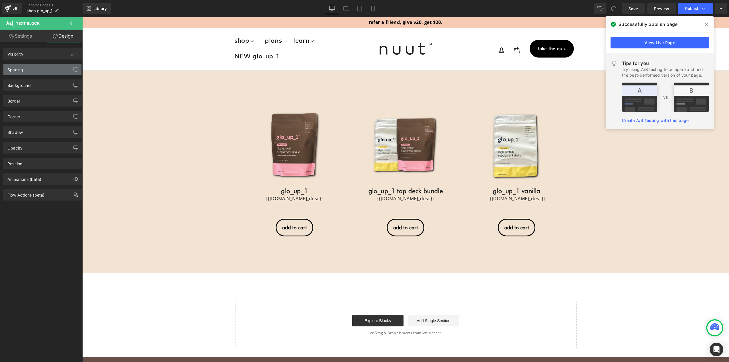
click at [37, 70] on div "Spacing" at bounding box center [42, 69] width 78 height 11
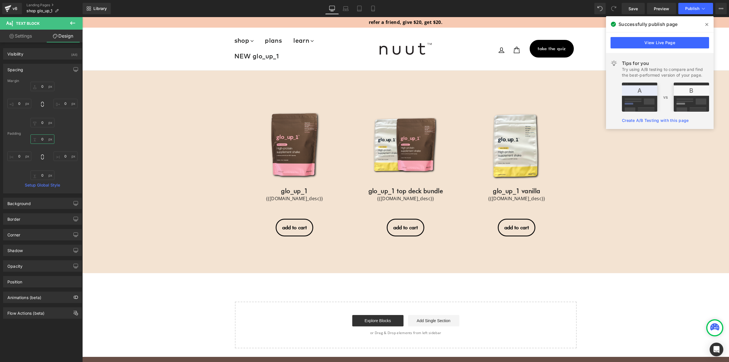
click at [44, 142] on input "0" at bounding box center [42, 138] width 24 height 9
click at [46, 86] on input "0" at bounding box center [42, 86] width 24 height 9
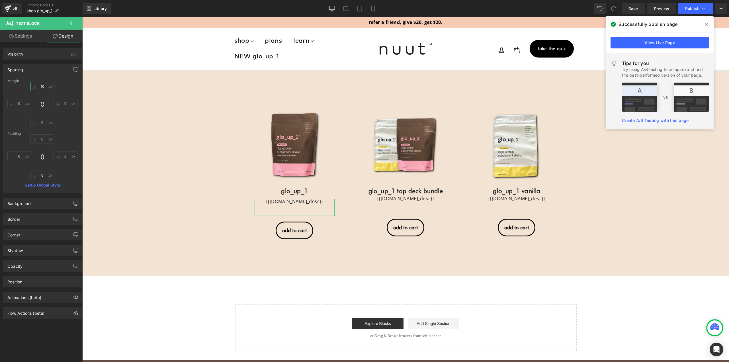
type input "10"
click at [690, 12] on button "Publish" at bounding box center [695, 8] width 35 height 11
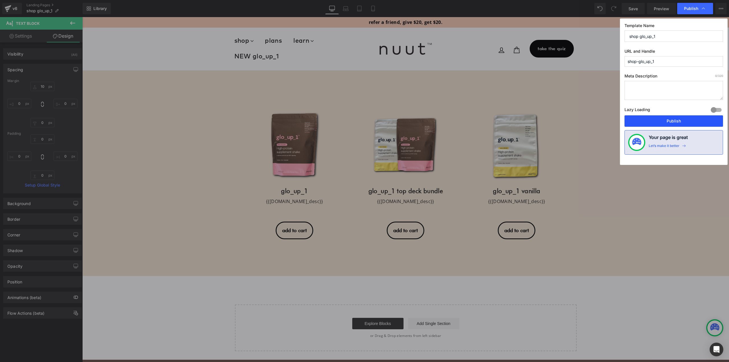
click at [676, 122] on button "Publish" at bounding box center [673, 120] width 99 height 11
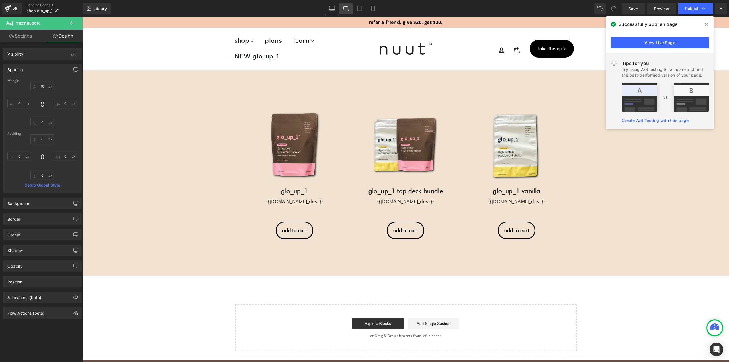
click at [346, 9] on icon at bounding box center [346, 9] width 6 height 6
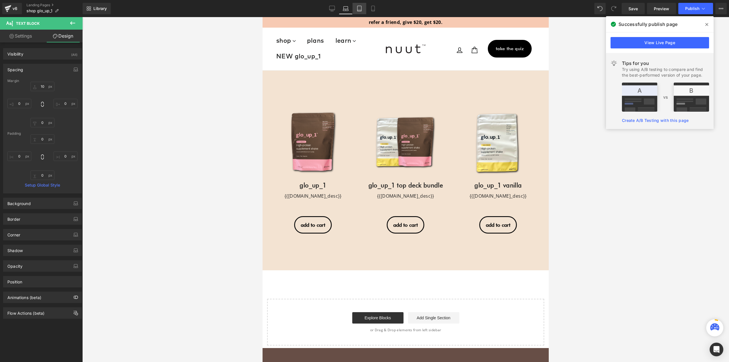
click at [359, 9] on icon at bounding box center [359, 9] width 6 height 6
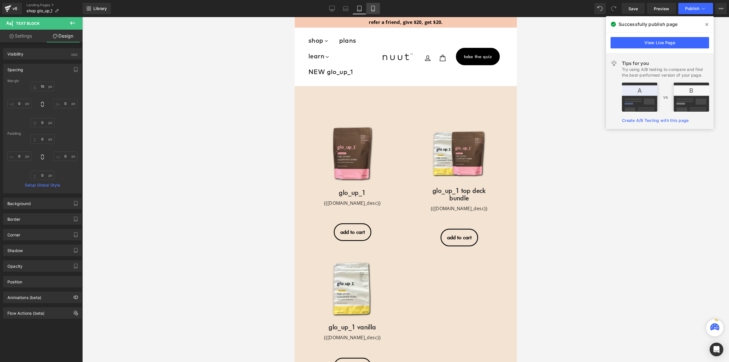
click at [373, 9] on icon at bounding box center [373, 9] width 6 height 6
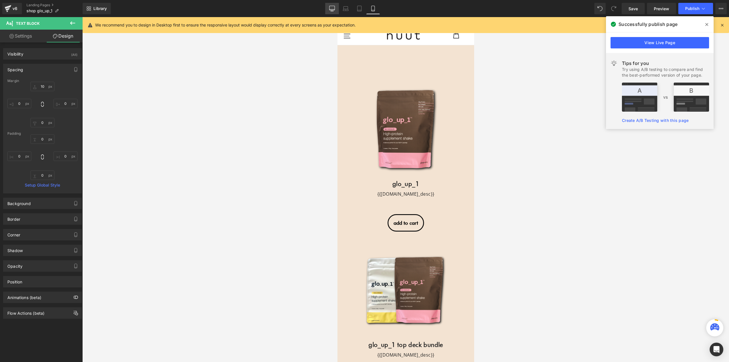
click at [329, 6] on link "Desktop" at bounding box center [332, 8] width 14 height 11
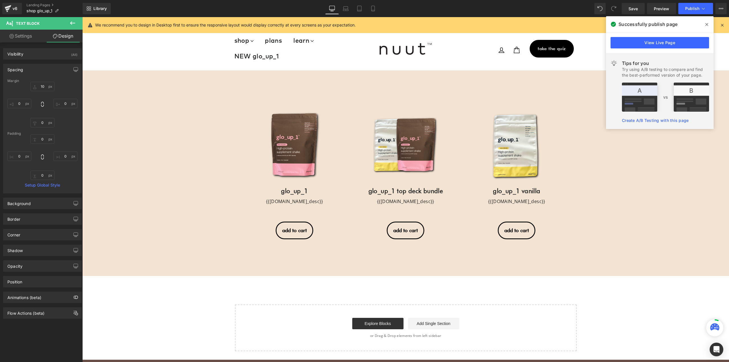
scroll to position [8, 0]
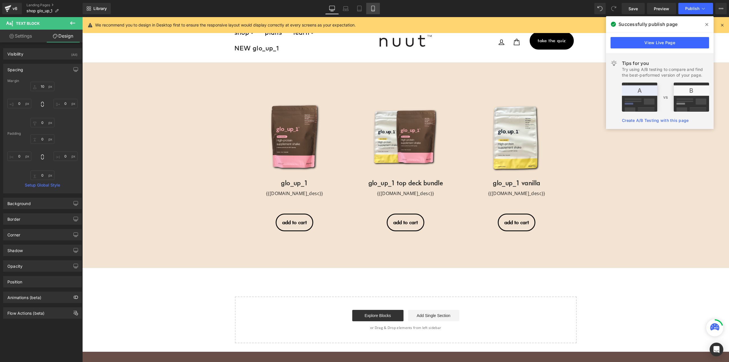
click at [374, 7] on icon at bounding box center [373, 9] width 6 height 6
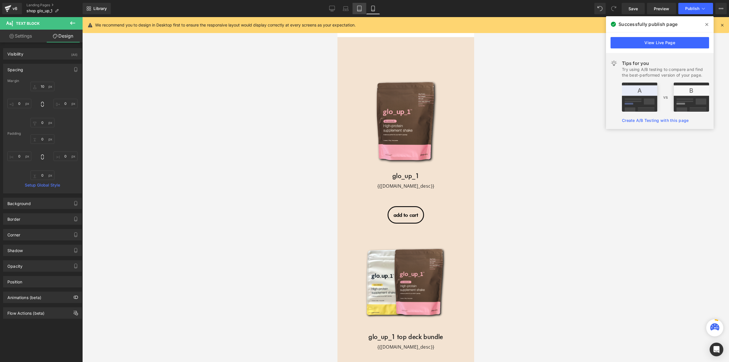
scroll to position [0, 0]
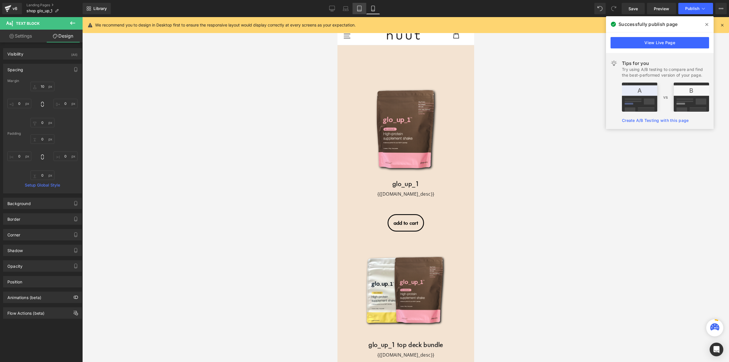
drag, startPoint x: 361, startPoint y: 8, endPoint x: 355, endPoint y: 8, distance: 6.3
click at [360, 8] on icon at bounding box center [359, 9] width 6 height 6
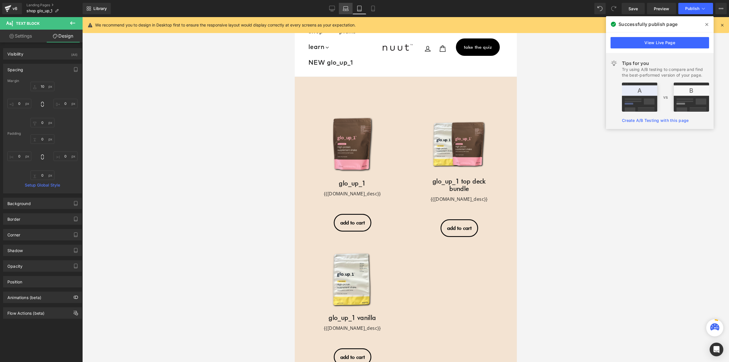
click at [344, 7] on icon at bounding box center [346, 8] width 4 height 3
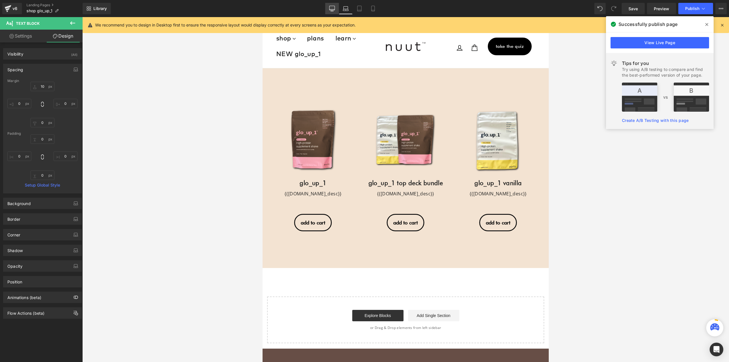
click at [328, 8] on link "Desktop" at bounding box center [332, 8] width 14 height 11
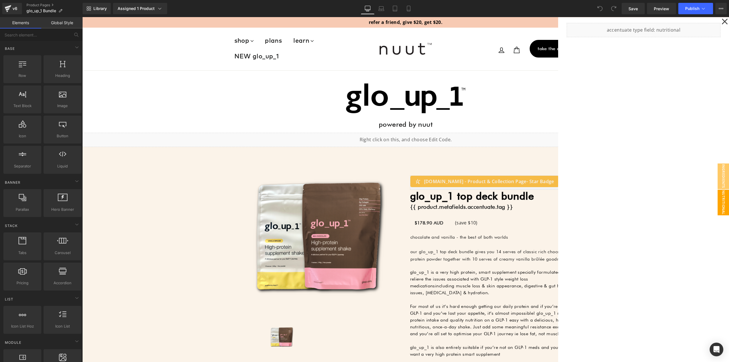
click at [516, 110] on div at bounding box center [405, 189] width 647 height 345
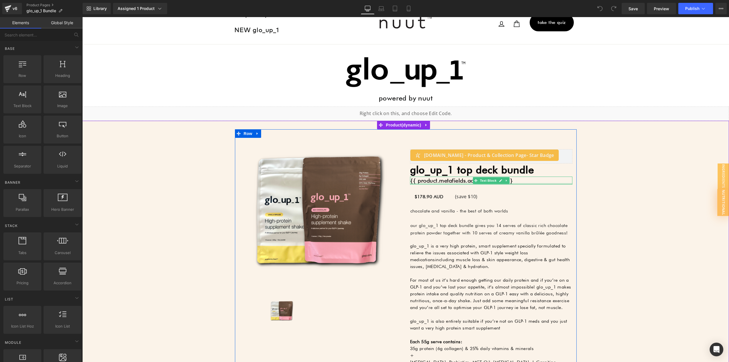
scroll to position [28, 0]
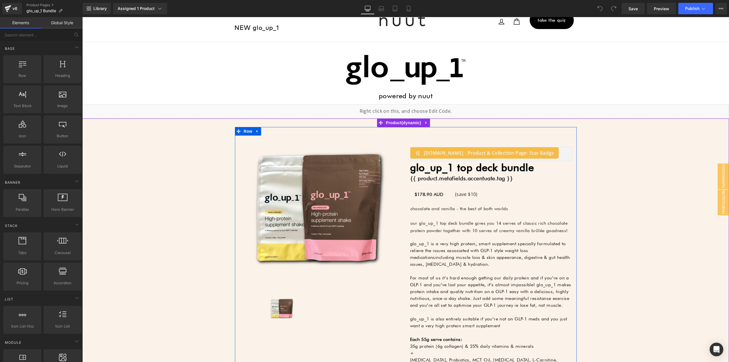
click at [438, 211] on p "chocolate and vanilla - the best of both worlds" at bounding box center [491, 208] width 162 height 7
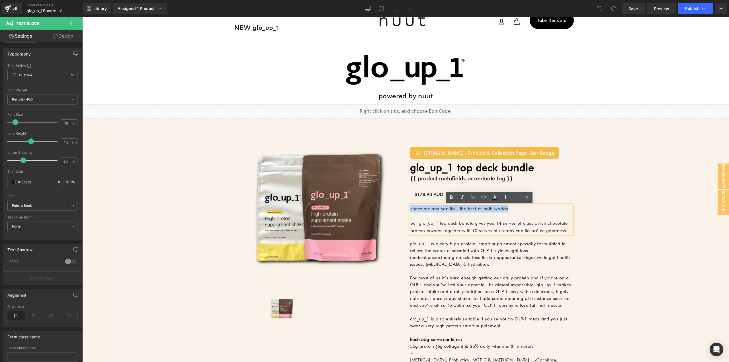
drag, startPoint x: 509, startPoint y: 207, endPoint x: 406, endPoint y: 208, distance: 102.8
click at [406, 208] on div "Stamped.io - Product & Collection Page - Star Badge Stamped.io - Product & Coll…" at bounding box center [491, 337] width 171 height 421
click at [436, 222] on p "our glo_up_1 top deck bundle gives you 14 serves of classic rich chocolate prot…" at bounding box center [491, 227] width 162 height 15
drag, startPoint x: 509, startPoint y: 208, endPoint x: 409, endPoint y: 207, distance: 99.9
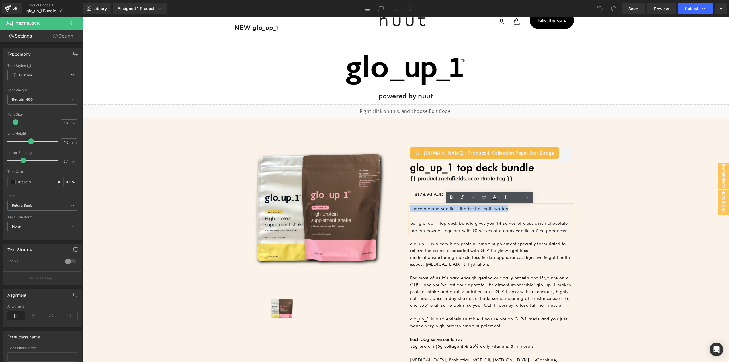
click at [410, 207] on p "chocolate and vanilla - the best of both worlds" at bounding box center [491, 208] width 162 height 7
copy p "chocolate and vanilla - the best of both worlds"
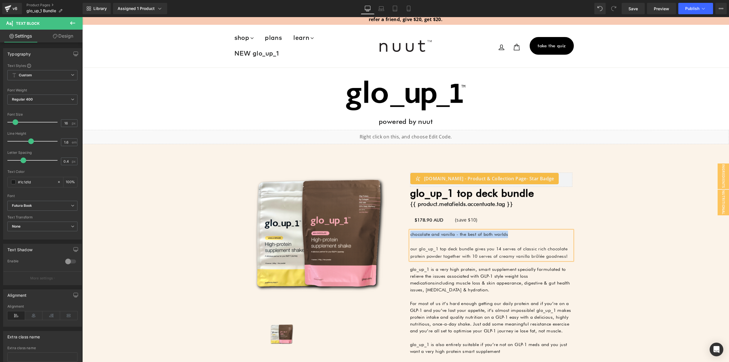
scroll to position [0, 0]
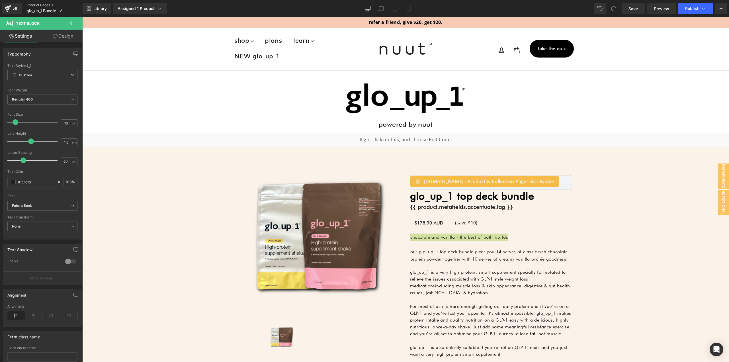
click at [42, 4] on link "Product Pages" at bounding box center [54, 5] width 56 height 5
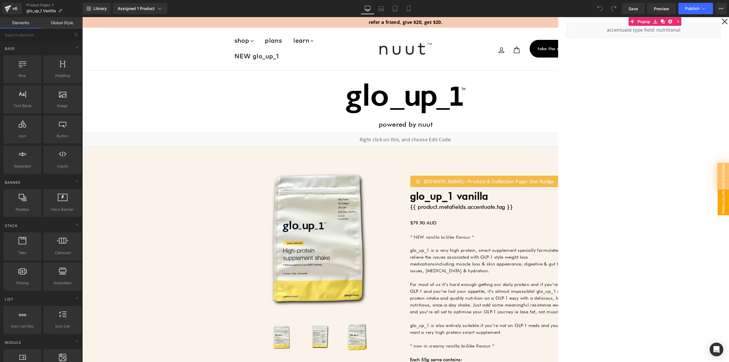
click at [489, 227] on div at bounding box center [405, 189] width 647 height 345
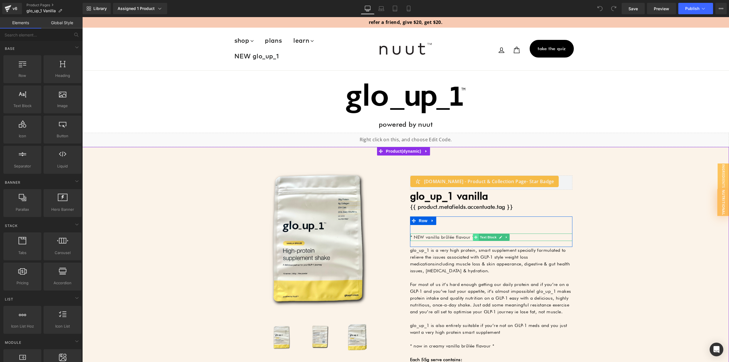
click at [474, 238] on icon at bounding box center [475, 236] width 3 height 3
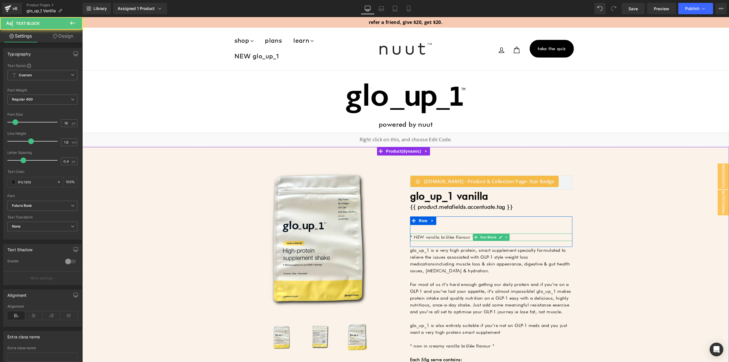
click at [429, 236] on p "* NEW vanilla brûlée flavour *" at bounding box center [491, 236] width 162 height 7
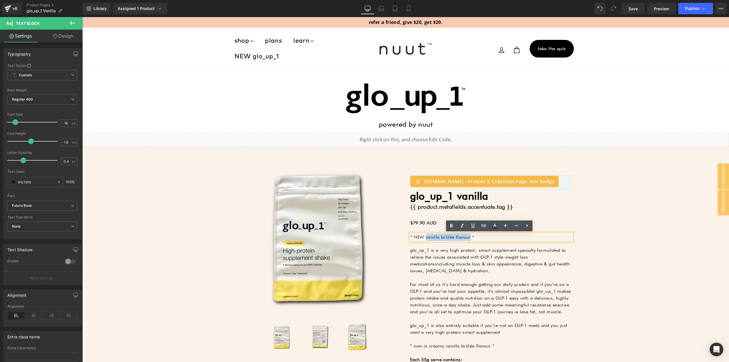
drag, startPoint x: 429, startPoint y: 236, endPoint x: 457, endPoint y: 237, distance: 27.9
click at [457, 237] on p "* NEW vanilla brûlée flavour *" at bounding box center [491, 236] width 162 height 7
click at [418, 236] on p "* NEW vanilla brûlée flavour *" at bounding box center [491, 236] width 162 height 7
drag, startPoint x: 418, startPoint y: 236, endPoint x: 460, endPoint y: 238, distance: 42.2
click at [460, 238] on p "* NEW vanilla brûlée flavour *" at bounding box center [491, 236] width 162 height 7
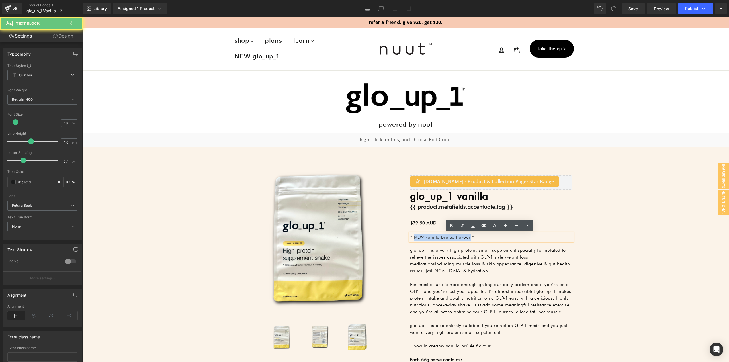
copy p "NEW vanilla brûlée flavour"
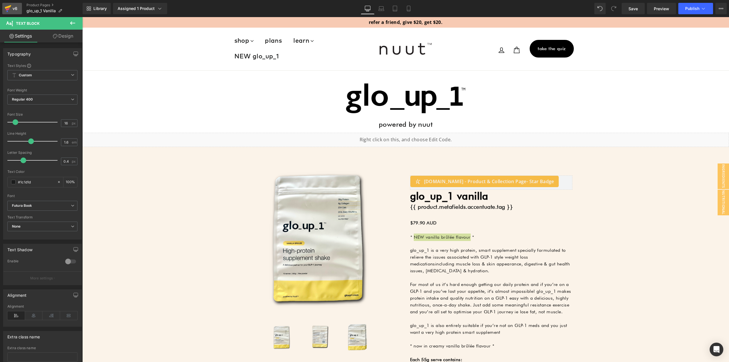
click at [17, 9] on div "v6" at bounding box center [14, 8] width 7 height 7
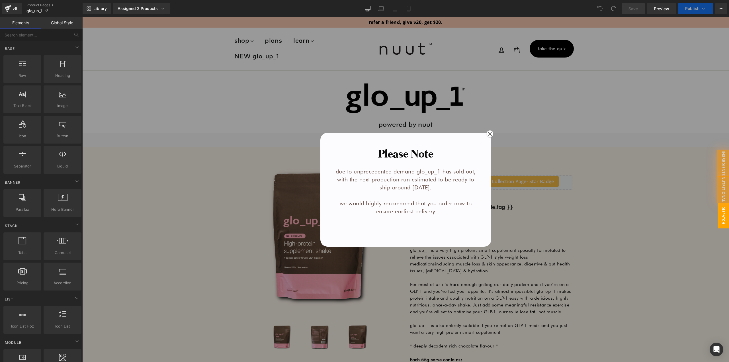
click at [556, 199] on div at bounding box center [405, 189] width 647 height 345
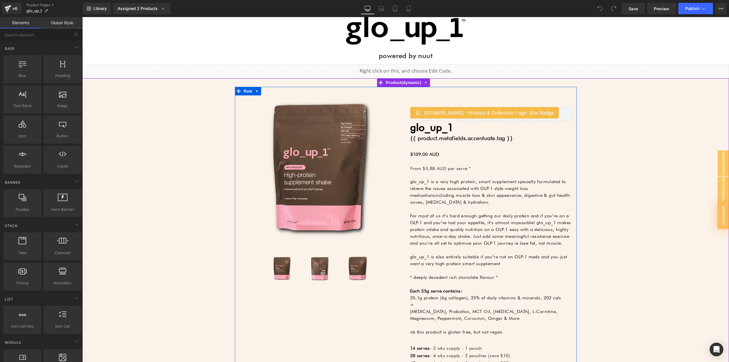
scroll to position [85, 0]
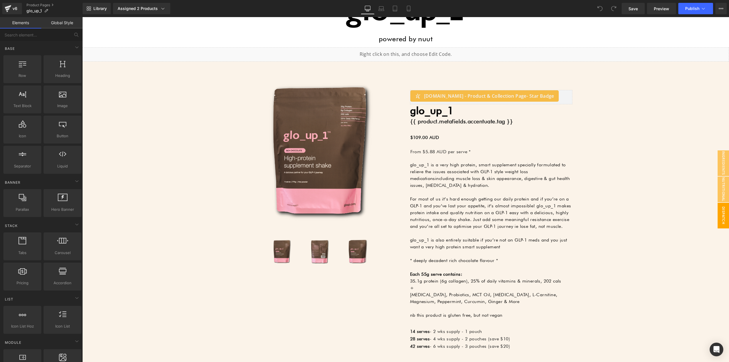
click at [717, 216] on span "Dispatch Delay" at bounding box center [717, 216] width 23 height 26
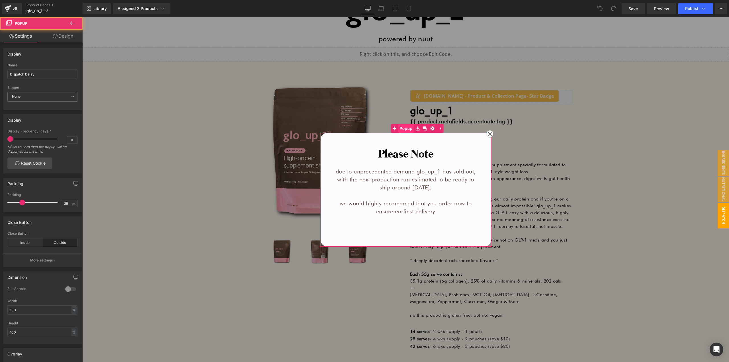
click at [402, 129] on span "Popup" at bounding box center [406, 128] width 16 height 9
click at [597, 189] on div at bounding box center [405, 189] width 647 height 345
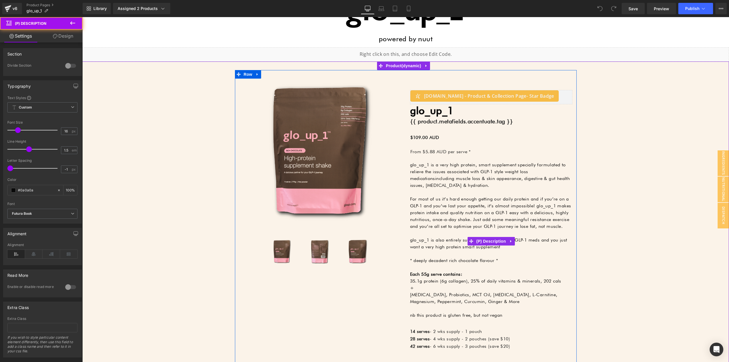
click at [468, 261] on span "* deeply decadent rich chocolate flavour *" at bounding box center [454, 260] width 88 height 5
click at [419, 261] on span "* deeply decadent rich chocolate flavour *" at bounding box center [454, 260] width 88 height 5
drag, startPoint x: 419, startPoint y: 261, endPoint x: 486, endPoint y: 263, distance: 66.7
click at [485, 263] on span "* deeply decadent rich chocolate flavour *" at bounding box center [454, 260] width 88 height 5
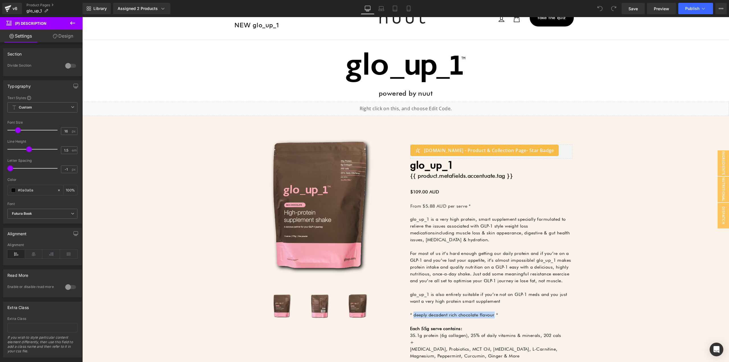
scroll to position [0, 0]
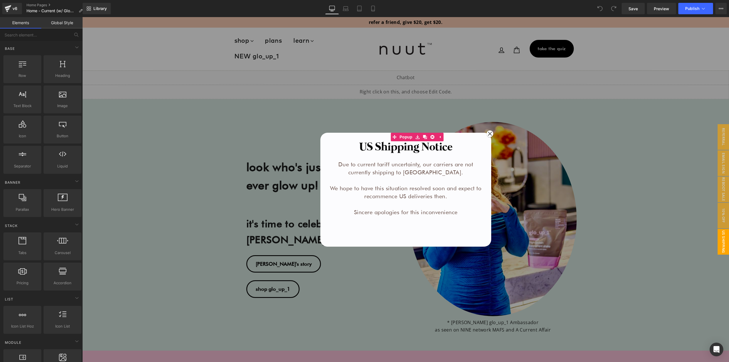
click at [237, 85] on div at bounding box center [405, 189] width 647 height 345
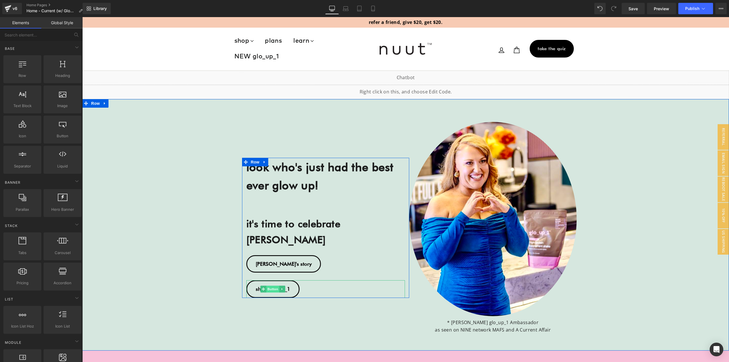
click at [269, 286] on span "Button" at bounding box center [272, 289] width 13 height 7
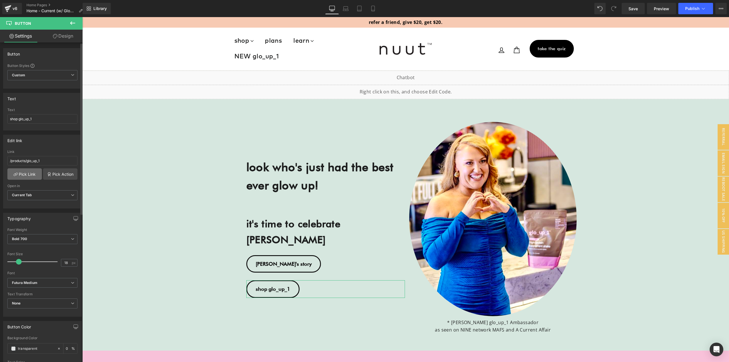
click at [32, 172] on link "Pick Link" at bounding box center [24, 173] width 34 height 11
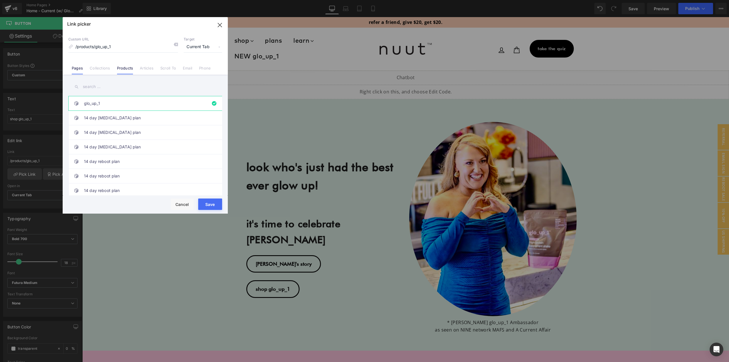
click at [77, 68] on link "Pages" at bounding box center [77, 70] width 11 height 9
click at [99, 87] on input "text" at bounding box center [145, 86] width 154 height 13
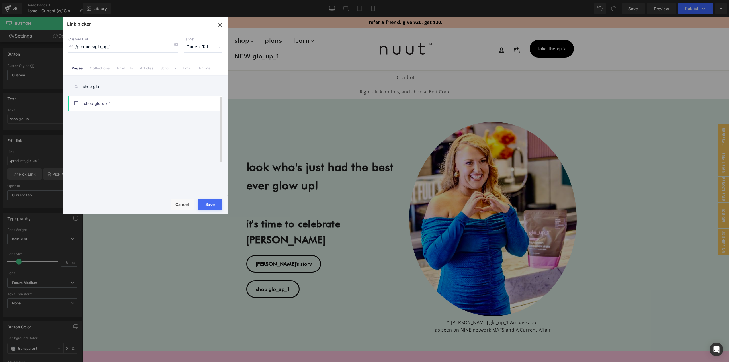
type input "shop glo"
click at [110, 103] on link "shop glo_up_1" at bounding box center [146, 103] width 125 height 14
click at [209, 205] on button "Save" at bounding box center [210, 203] width 24 height 11
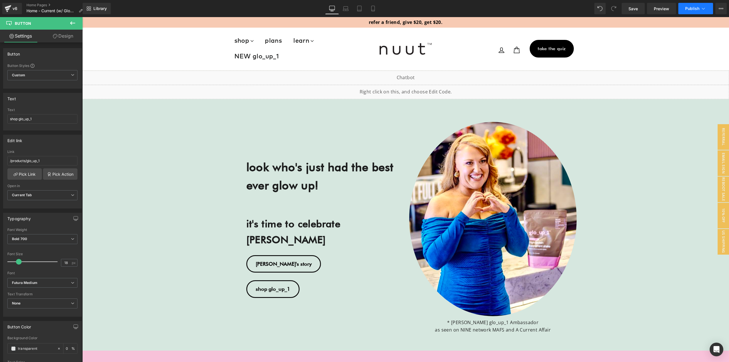
click at [688, 7] on span "Publish" at bounding box center [692, 8] width 14 height 5
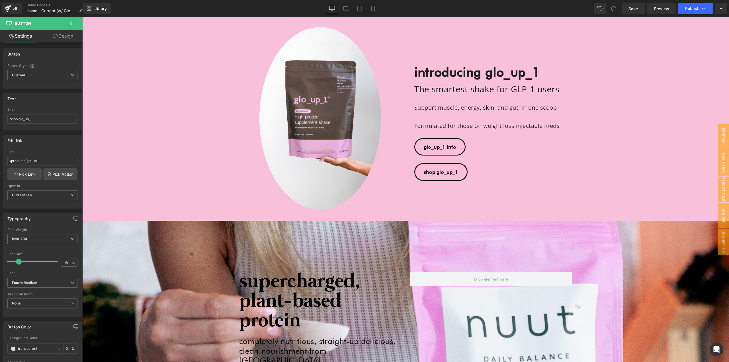
scroll to position [342, 0]
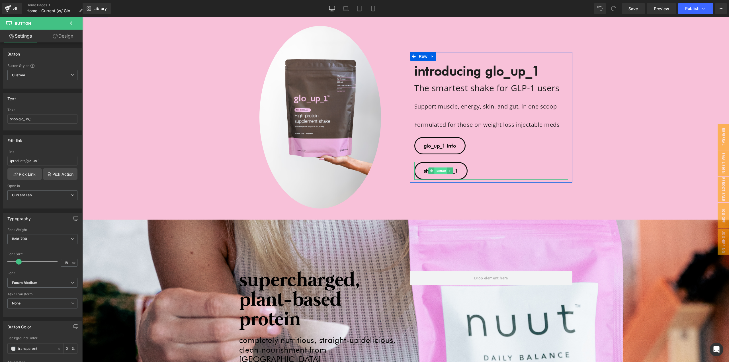
click at [438, 173] on span "Button" at bounding box center [440, 170] width 13 height 7
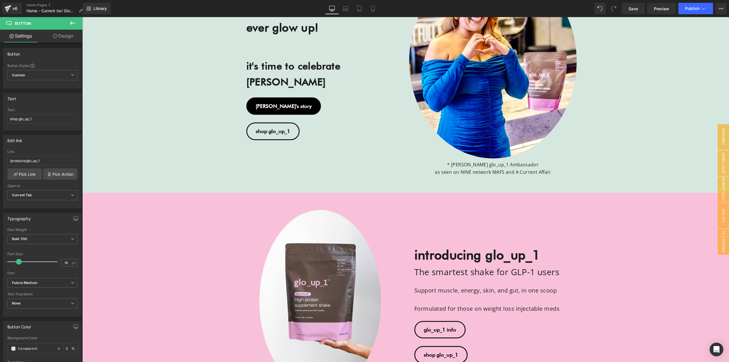
scroll to position [114, 0]
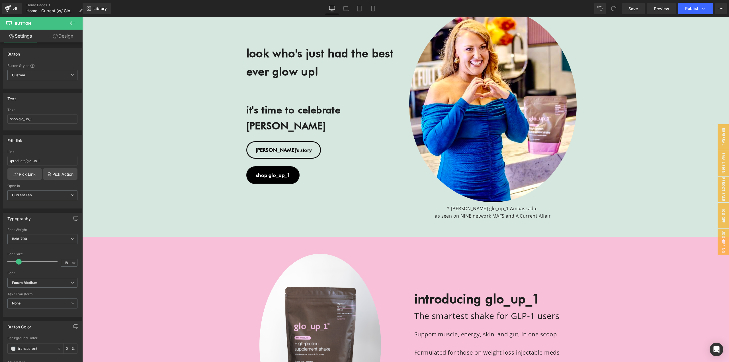
click at [265, 166] on div "shop glo_up_1 Button" at bounding box center [325, 175] width 159 height 18
click at [60, 160] on input "/pages/shop-glo_up_1" at bounding box center [42, 160] width 70 height 9
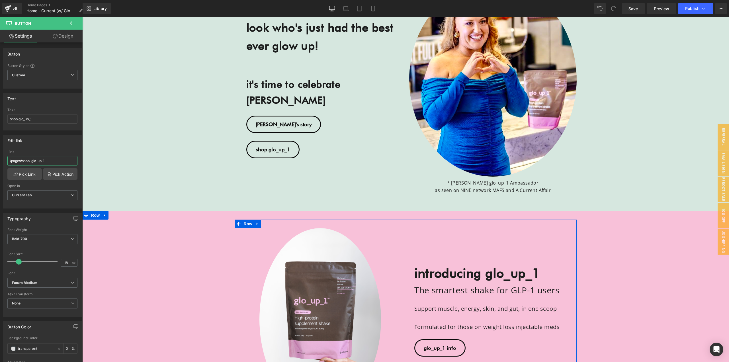
scroll to position [256, 0]
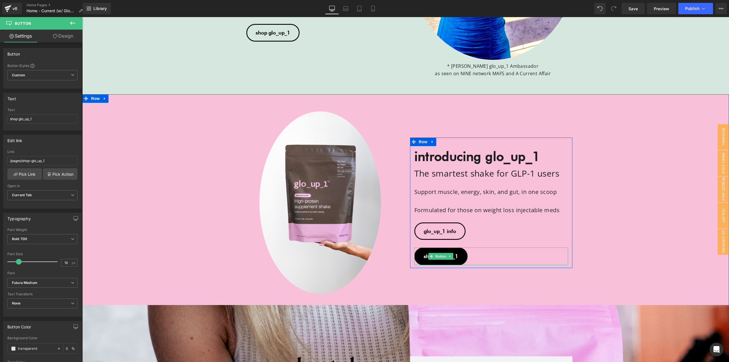
click at [425, 254] on span "shop glo_up_1" at bounding box center [441, 256] width 34 height 6
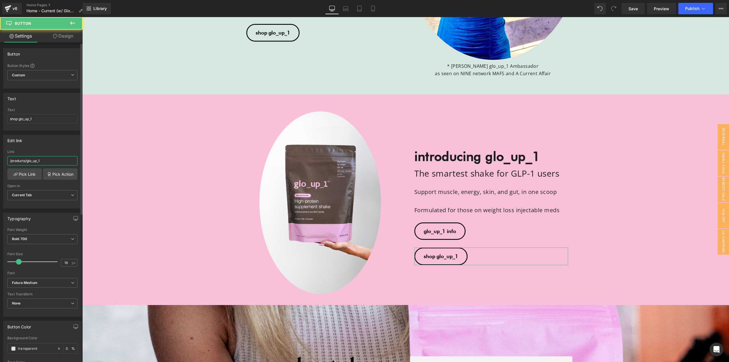
click at [59, 159] on input "/products/glo_up_1" at bounding box center [42, 160] width 70 height 9
paste input "ages/shop-"
type input "/pages/shop-glo_up_1"
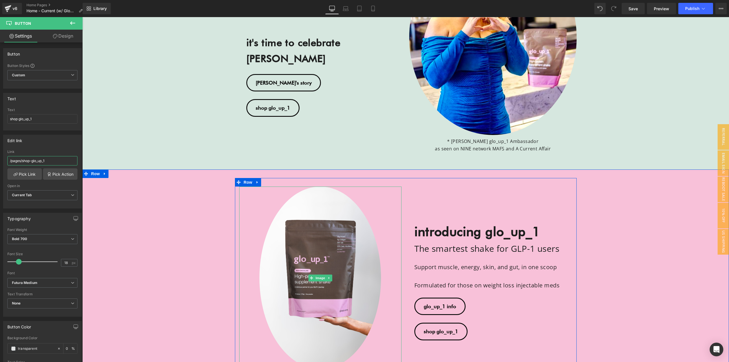
scroll to position [142, 0]
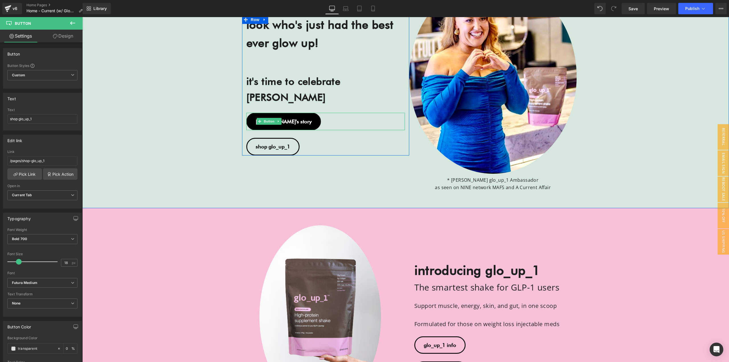
click at [268, 118] on span "Button" at bounding box center [269, 121] width 13 height 7
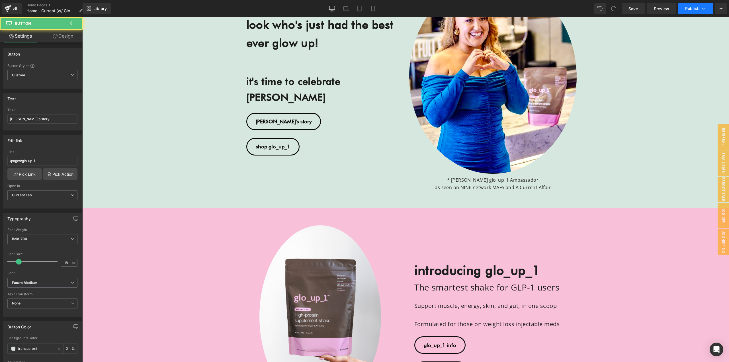
click at [692, 7] on span "Publish" at bounding box center [692, 8] width 14 height 5
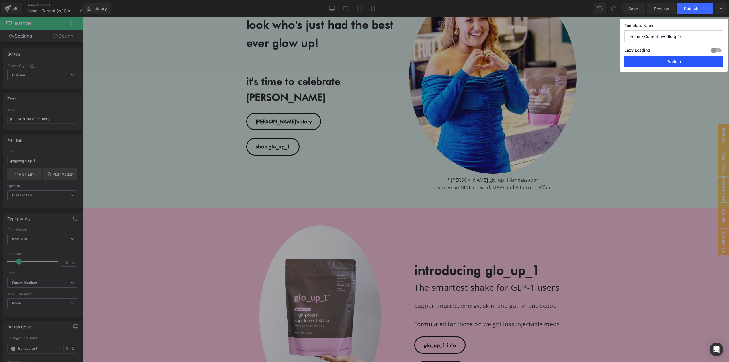
click at [678, 58] on button "Publish" at bounding box center [673, 61] width 99 height 11
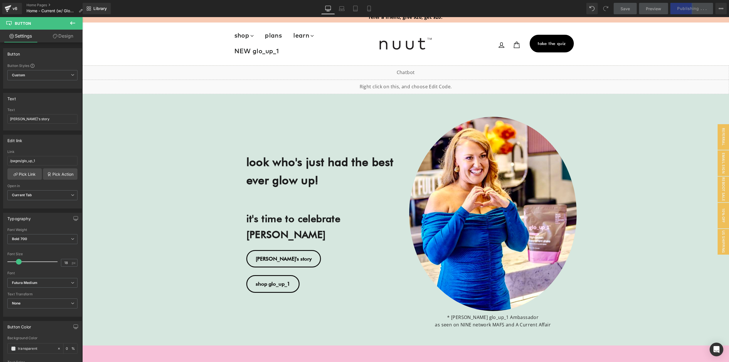
scroll to position [0, 0]
